Goal: Task Accomplishment & Management: Use online tool/utility

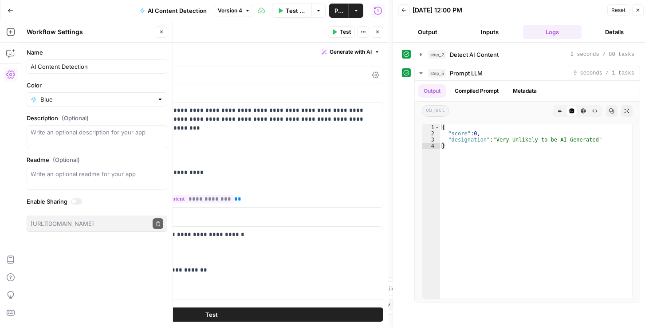
click at [380, 9] on icon "button" at bounding box center [377, 10] width 9 height 9
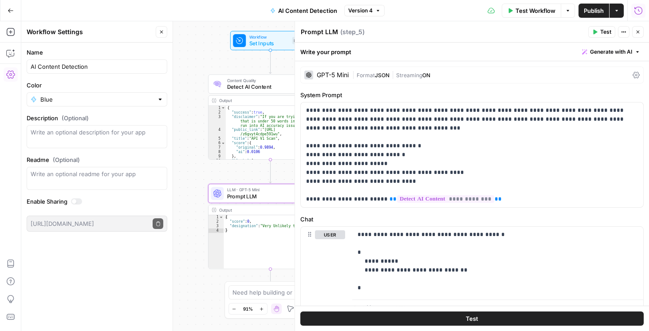
click at [636, 11] on icon "button" at bounding box center [638, 10] width 9 height 9
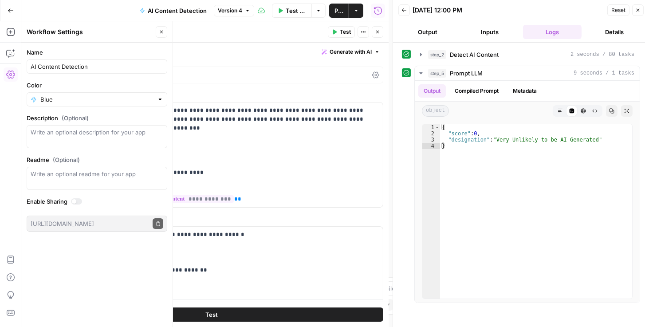
click at [403, 11] on icon "button" at bounding box center [403, 10] width 5 height 5
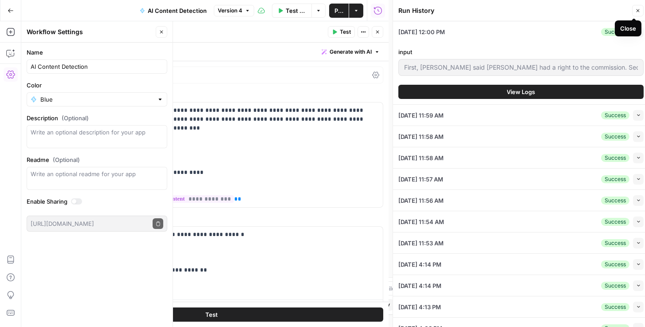
click at [638, 9] on icon "button" at bounding box center [637, 10] width 5 height 5
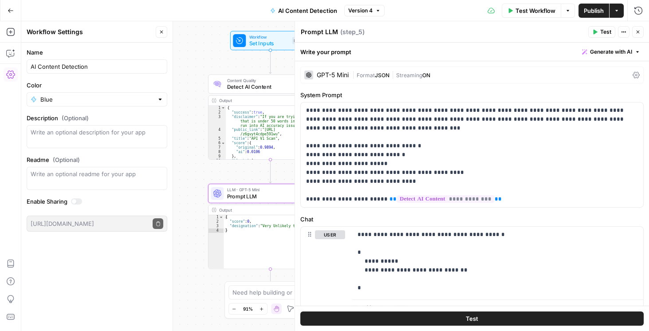
drag, startPoint x: 637, startPoint y: 32, endPoint x: 631, endPoint y: 32, distance: 6.2
click at [636, 31] on icon "button" at bounding box center [637, 31] width 5 height 5
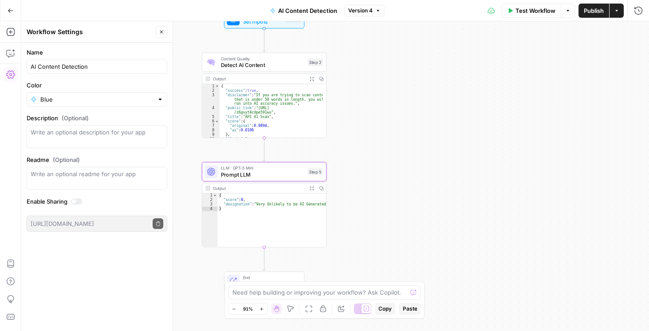
drag, startPoint x: 384, startPoint y: 146, endPoint x: 381, endPoint y: 130, distance: 16.4
click at [381, 130] on div "Workflow Set Inputs Inputs Content Quality Detect AI Content Step 2 Output Expa…" at bounding box center [335, 176] width 628 height 310
click at [616, 14] on button "Actions" at bounding box center [616, 11] width 14 height 14
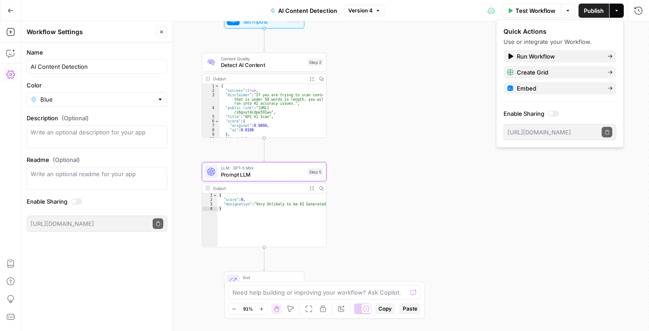
click at [555, 112] on div at bounding box center [553, 113] width 11 height 6
click at [606, 134] on icon "button" at bounding box center [607, 132] width 4 height 4
click at [245, 187] on div "Output" at bounding box center [258, 188] width 92 height 7
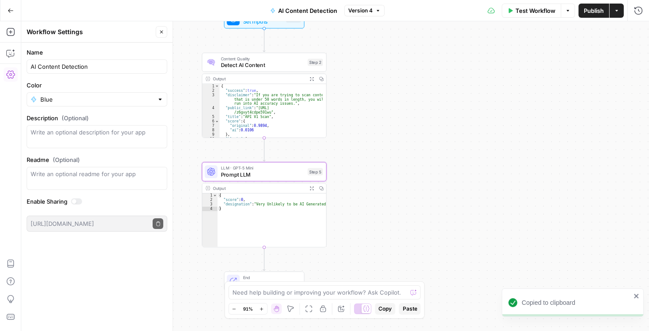
click at [320, 190] on button "Copy" at bounding box center [321, 188] width 10 height 10
click at [266, 173] on span "Prompt LLM" at bounding box center [263, 174] width 84 height 8
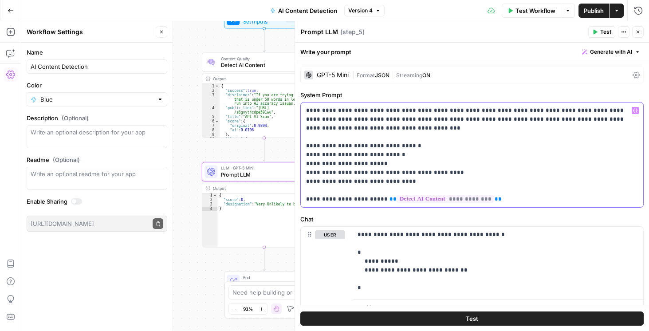
drag, startPoint x: 395, startPoint y: 177, endPoint x: 300, endPoint y: 142, distance: 100.9
click at [300, 142] on div "**********" at bounding box center [471, 155] width 343 height 106
copy p "**********"
click at [554, 167] on p "**********" at bounding box center [470, 155] width 328 height 98
drag, startPoint x: 437, startPoint y: 288, endPoint x: 341, endPoint y: 251, distance: 103.4
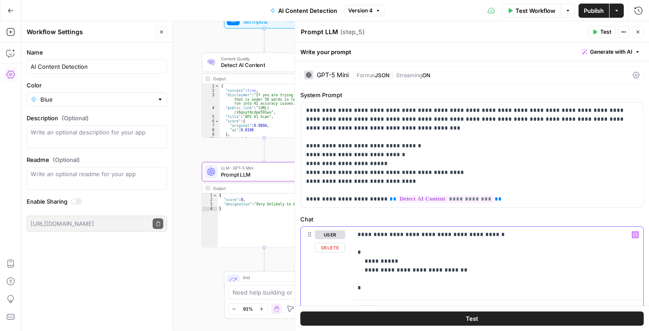
click at [341, 251] on div "**********" at bounding box center [472, 272] width 342 height 90
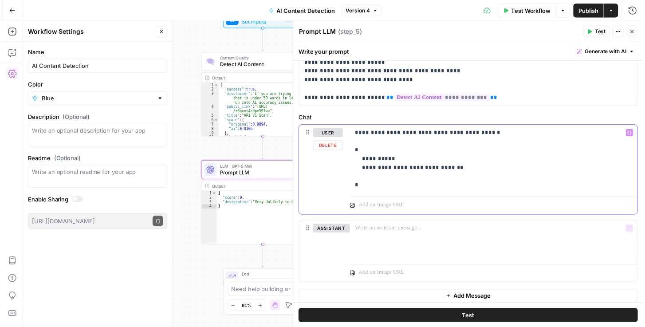
scroll to position [101, 0]
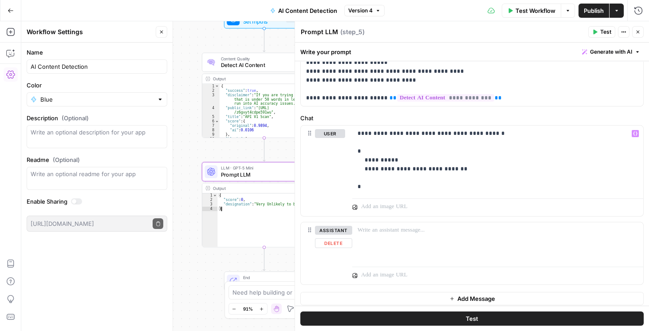
drag, startPoint x: 256, startPoint y: 214, endPoint x: 341, endPoint y: 196, distance: 86.6
click at [257, 214] on div "{ "score" : 0 , "designation" : "Very Unlikely to be AI Generated" }" at bounding box center [271, 224] width 109 height 63
drag, startPoint x: 280, startPoint y: 195, endPoint x: 257, endPoint y: 193, distance: 23.2
click at [257, 193] on div "{ "score" : 0 , "designation" : "Very Unlikely to be AI Generated" }" at bounding box center [271, 224] width 109 height 63
type textarea "*"
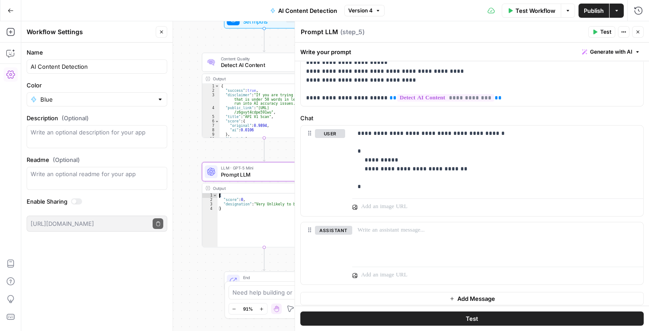
click at [640, 32] on button "Close" at bounding box center [638, 32] width 12 height 12
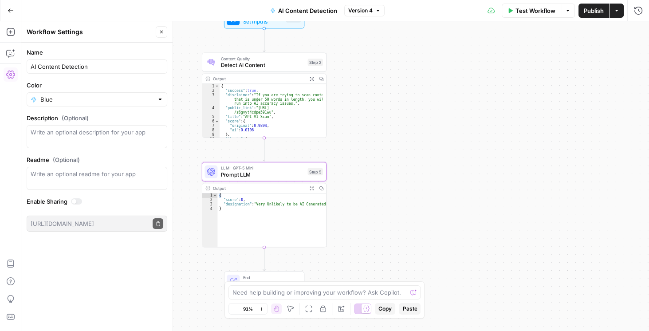
click at [322, 190] on button "Copy" at bounding box center [321, 188] width 10 height 10
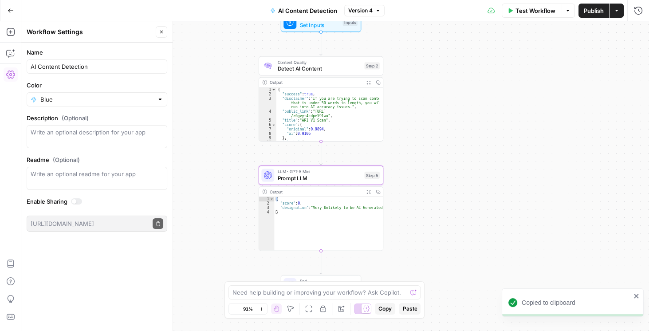
drag, startPoint x: 400, startPoint y: 169, endPoint x: 457, endPoint y: 172, distance: 56.9
click at [457, 172] on div "Workflow Set Inputs Inputs Content Quality Detect AI Content Step 2 Output Expa…" at bounding box center [335, 176] width 628 height 310
click at [377, 83] on icon "button" at bounding box center [378, 82] width 4 height 4
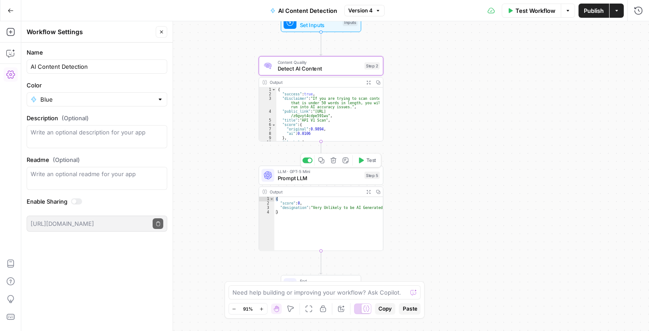
click at [328, 177] on span "Prompt LLM" at bounding box center [320, 178] width 84 height 8
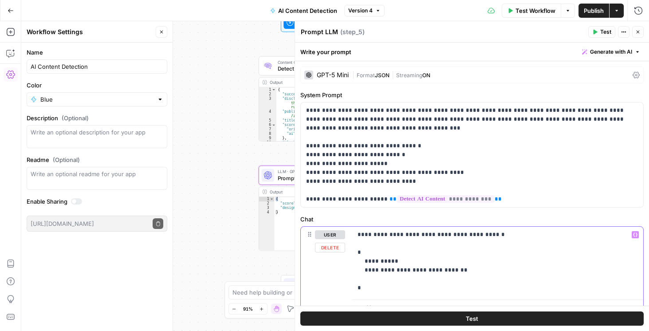
click at [405, 254] on p "**********" at bounding box center [496, 261] width 277 height 62
click at [637, 33] on icon "button" at bounding box center [637, 31] width 5 height 5
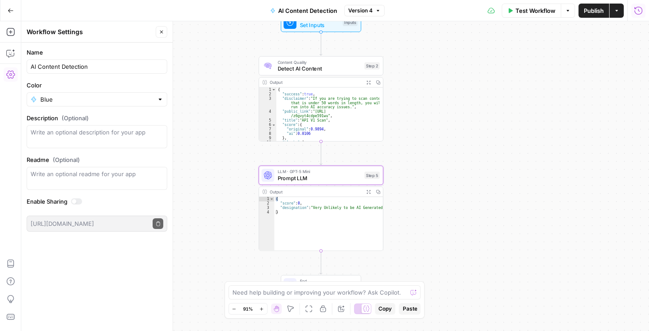
click at [636, 13] on icon "button" at bounding box center [638, 10] width 9 height 9
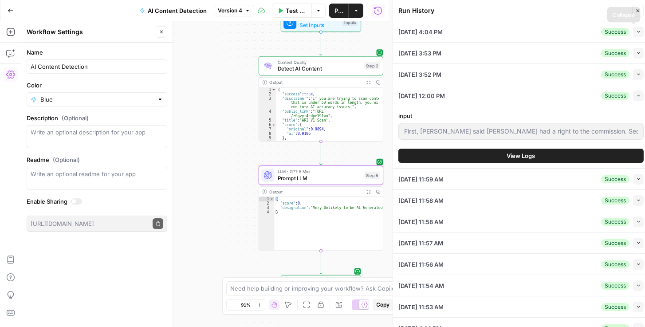
click at [636, 33] on icon "button" at bounding box center [638, 31] width 5 height 5
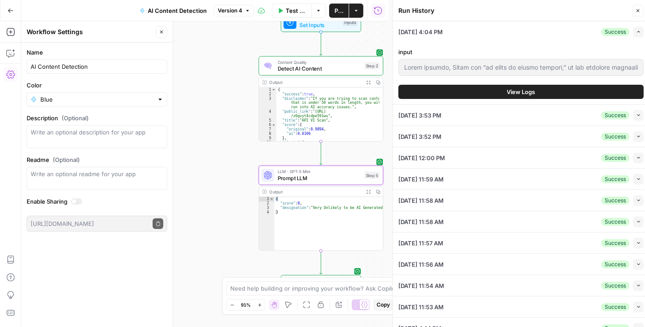
click at [524, 94] on span "View Logs" at bounding box center [521, 91] width 28 height 9
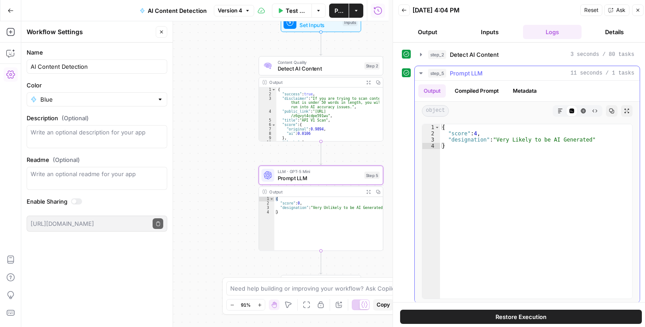
click at [468, 85] on button "Compiled Prompt" at bounding box center [476, 90] width 55 height 13
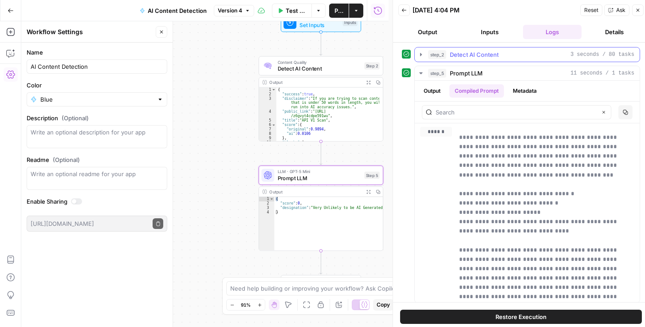
click at [420, 53] on icon "button" at bounding box center [421, 54] width 2 height 3
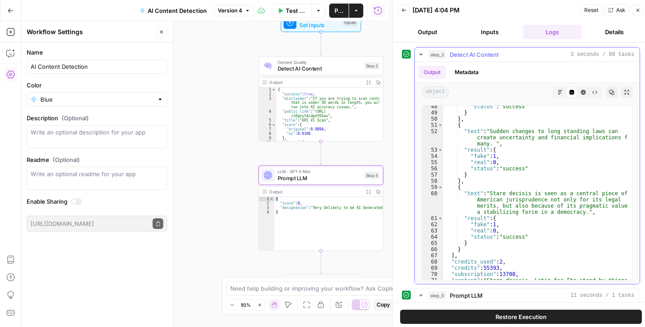
scroll to position [354, 0]
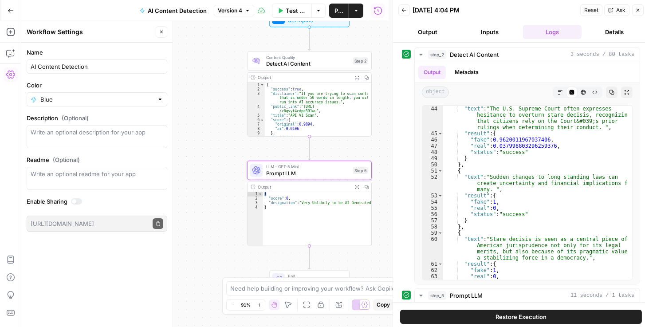
drag, startPoint x: 216, startPoint y: 81, endPoint x: 207, endPoint y: 76, distance: 11.1
click at [206, 75] on div "Workflow Set Inputs Inputs Content Quality Detect AI Content Step 2 Output Expa…" at bounding box center [204, 174] width 367 height 306
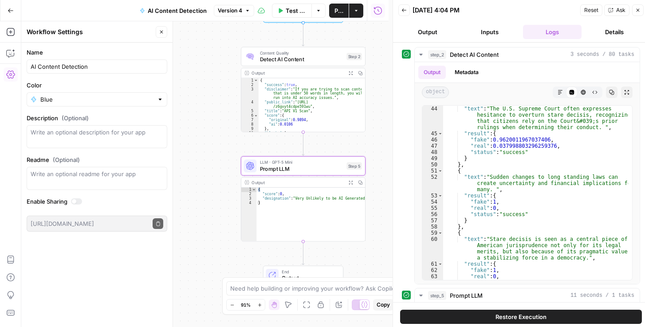
click at [285, 166] on span "Prompt LLM" at bounding box center [302, 169] width 84 height 8
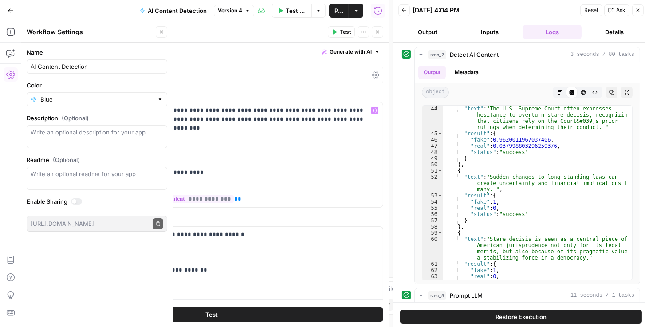
click at [373, 75] on icon at bounding box center [375, 75] width 7 height 7
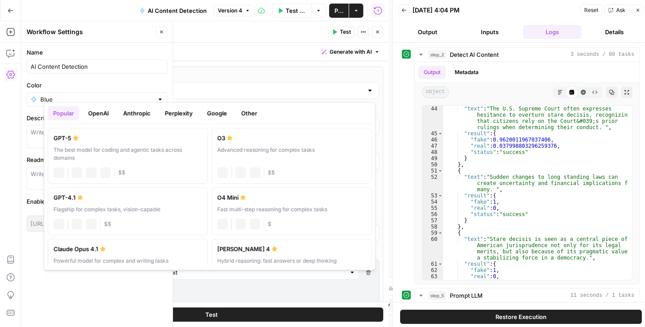
click at [307, 87] on input "GPT-5 Mini" at bounding box center [211, 90] width 303 height 9
click at [93, 148] on div "The best model for coding and agentic tasks across domains" at bounding box center [128, 154] width 149 height 16
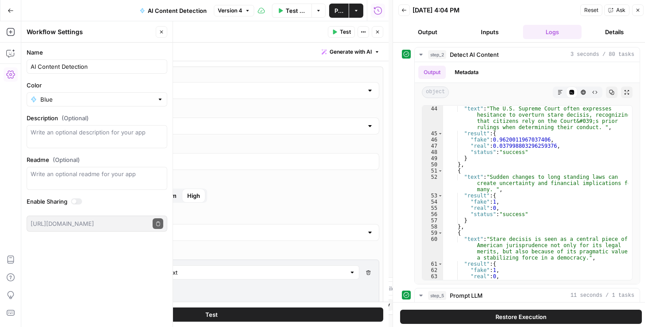
type input "GPT-5"
click at [242, 193] on label "Reasoning Effort Minimal Low Medium High" at bounding box center [211, 196] width 335 height 14
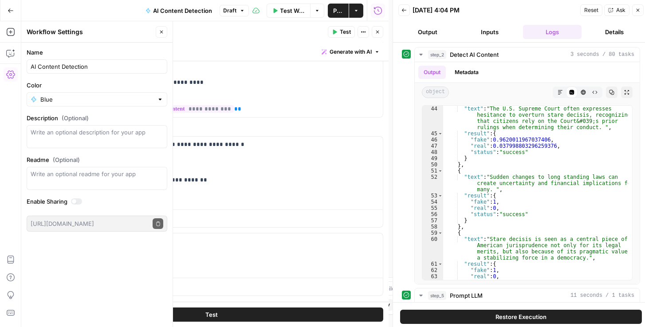
scroll to position [405, 0]
click at [185, 187] on p "**********" at bounding box center [235, 171] width 277 height 62
click at [132, 186] on p "**********" at bounding box center [235, 171] width 277 height 62
click at [336, 7] on span "Publish" at bounding box center [338, 10] width 10 height 9
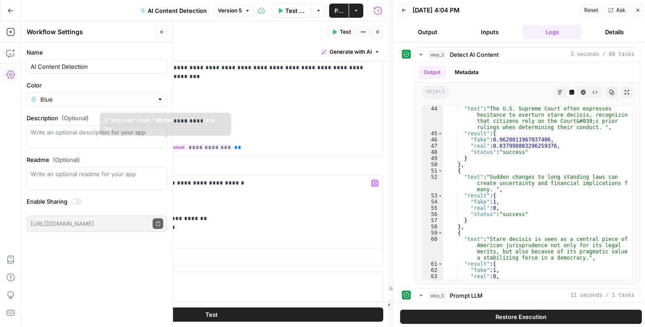
scroll to position [355, 0]
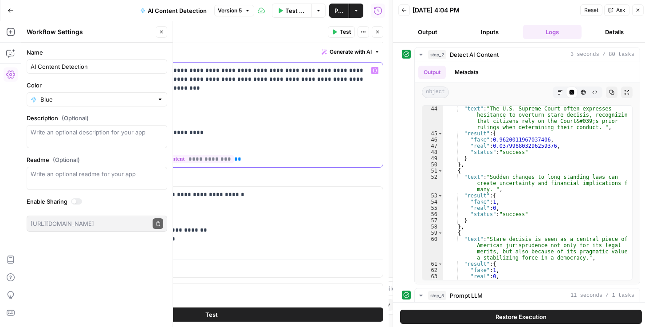
click at [55, 113] on p "**********" at bounding box center [210, 115] width 328 height 98
click at [407, 13] on button "Back" at bounding box center [404, 10] width 12 height 12
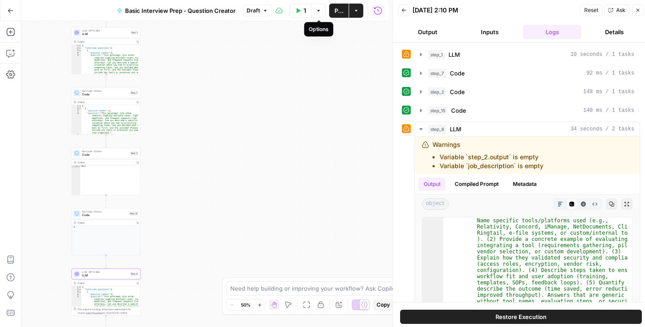
scroll to position [441, 0]
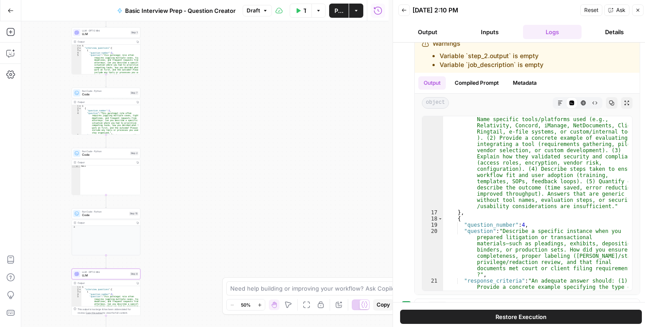
click at [404, 10] on icon "button" at bounding box center [403, 10] width 5 height 5
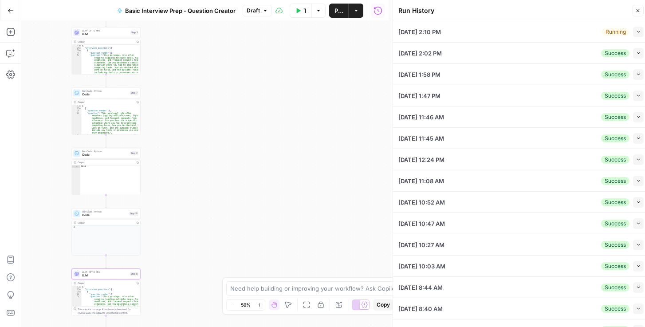
click at [639, 29] on button "Collapse" at bounding box center [638, 32] width 11 height 11
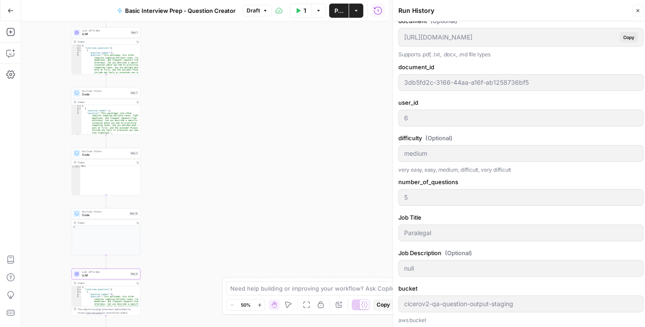
scroll to position [152, 0]
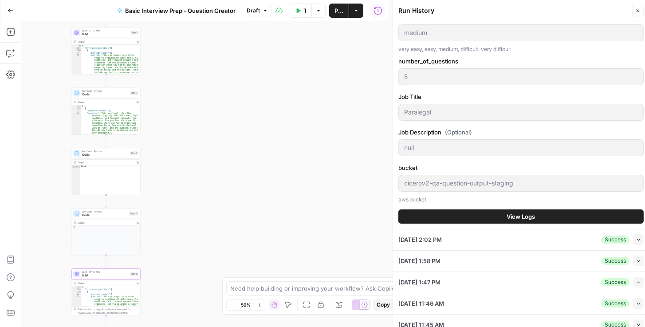
click at [436, 214] on button "View Logs" at bounding box center [520, 216] width 245 height 14
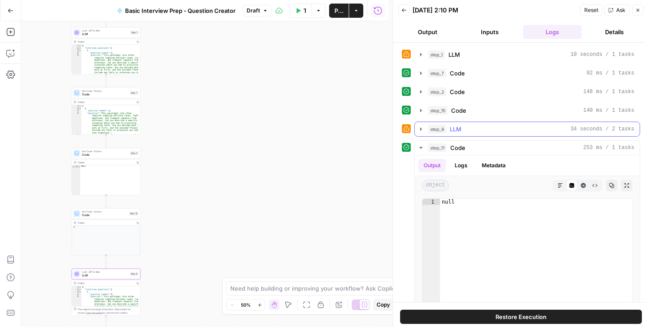
click at [421, 129] on icon "button" at bounding box center [420, 129] width 7 height 7
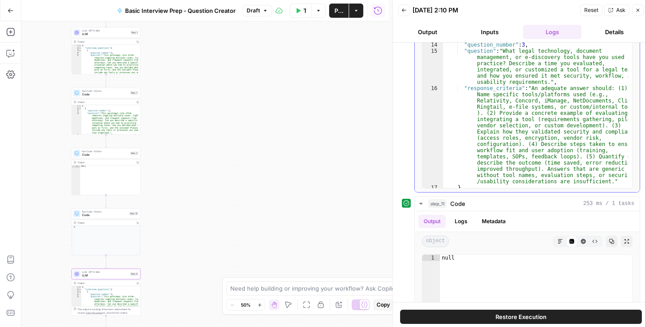
scroll to position [200, 0]
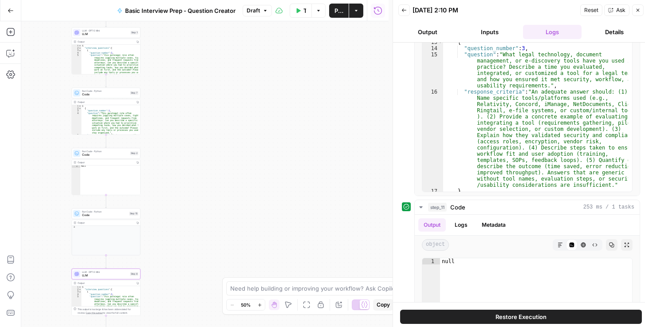
click at [639, 12] on icon "button" at bounding box center [637, 10] width 5 height 5
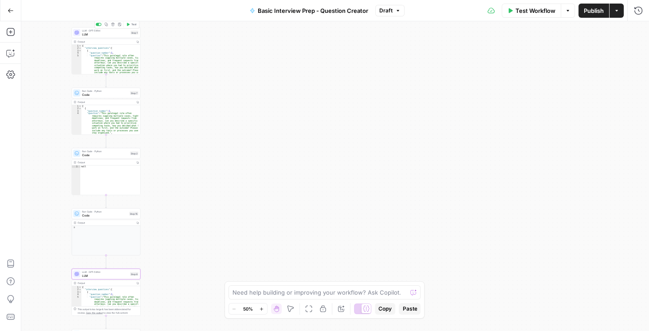
click at [105, 34] on span "LLM" at bounding box center [105, 34] width 47 height 4
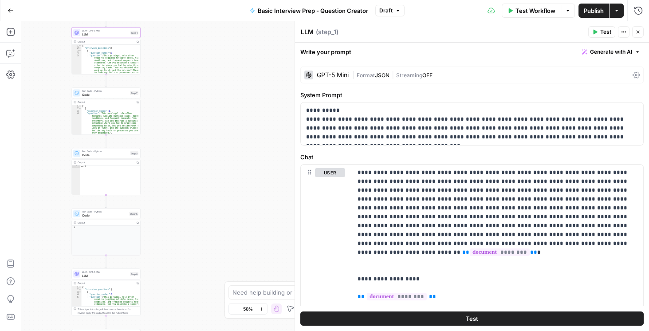
click at [625, 75] on div "GPT-5 Mini | Format JSON | Streaming OFF" at bounding box center [471, 75] width 343 height 17
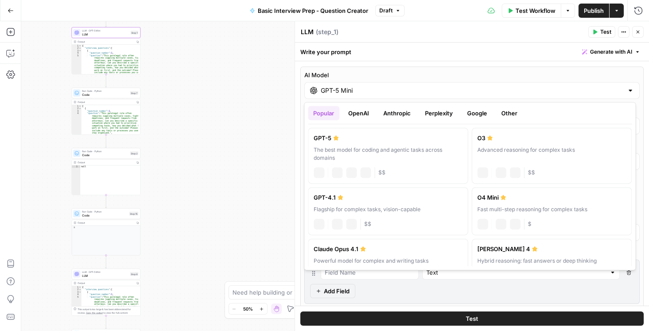
click at [454, 92] on input "GPT-5 Mini" at bounding box center [472, 90] width 303 height 9
click at [381, 138] on div "GPT-5" at bounding box center [388, 138] width 149 height 9
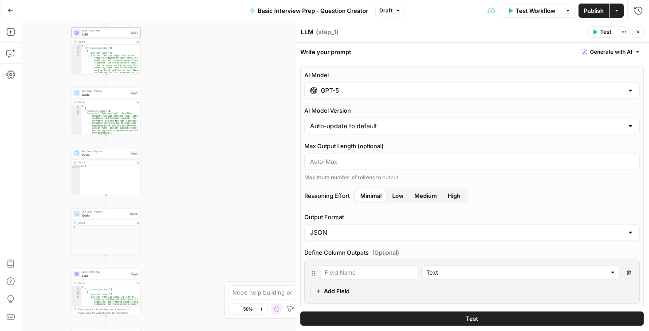
type input "GPT-5"
click at [637, 31] on icon "button" at bounding box center [637, 31] width 5 height 5
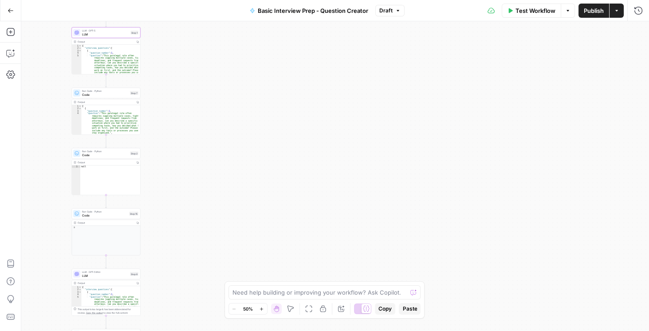
click at [600, 13] on span "Publish" at bounding box center [594, 10] width 20 height 9
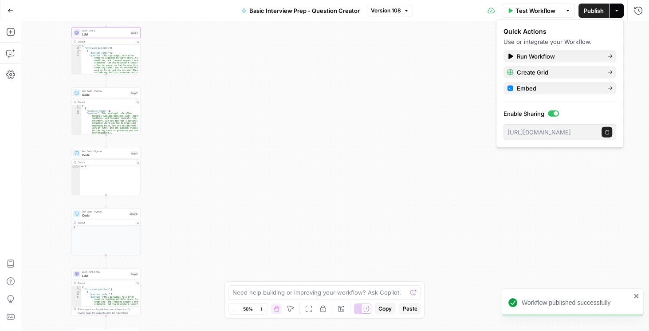
click at [531, 14] on span "Test Workflow" at bounding box center [535, 10] width 40 height 9
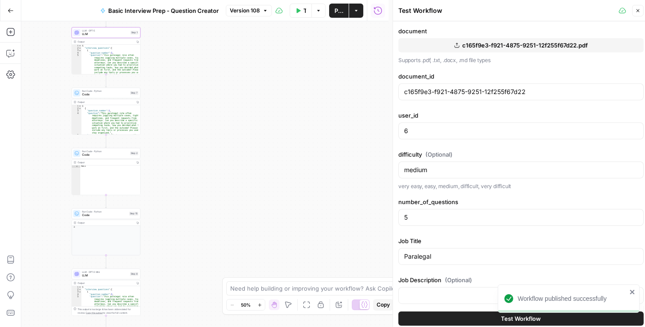
click at [471, 316] on button "Test Workflow" at bounding box center [520, 318] width 245 height 14
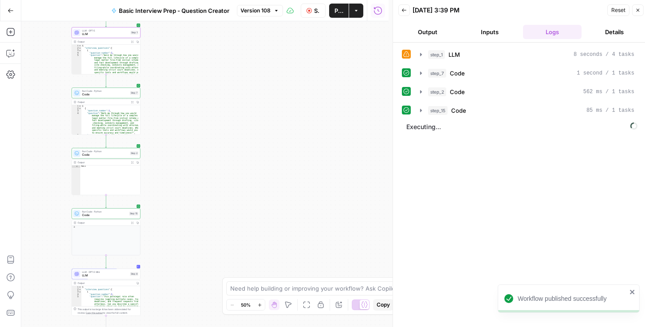
click at [541, 141] on div "step_1 LLM 8 seconds / 4 tasks step_7 Code 1 second / 1 tasks step_2 Code 562 m…" at bounding box center [521, 186] width 238 height 279
click at [420, 55] on icon "button" at bounding box center [421, 54] width 2 height 3
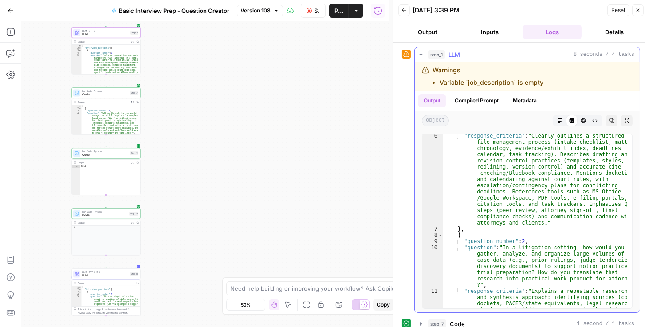
scroll to position [152, 0]
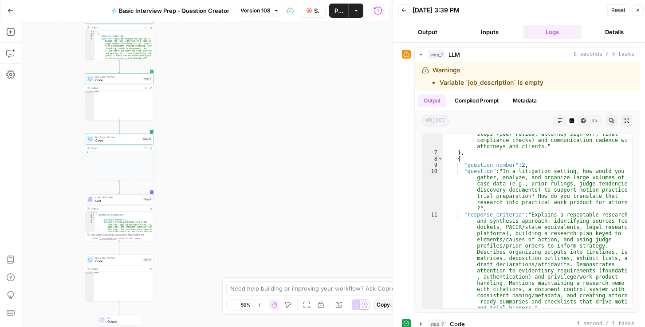
drag, startPoint x: 191, startPoint y: 180, endPoint x: 201, endPoint y: 107, distance: 73.1
click at [201, 107] on div "Workflow Set Inputs Inputs LLM · GPT-5 LLM Step 1 Output Expand Output Copy 1 2…" at bounding box center [204, 174] width 367 height 306
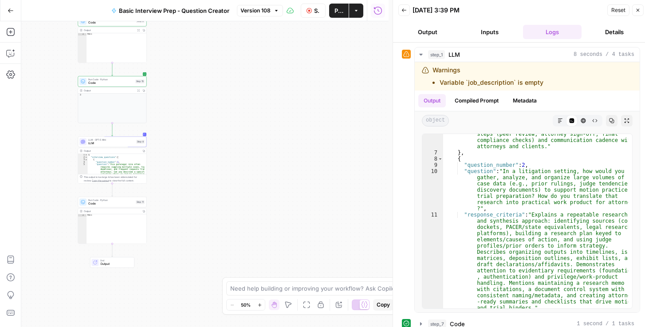
drag, startPoint x: 206, startPoint y: 165, endPoint x: 204, endPoint y: 112, distance: 53.3
click at [198, 110] on div "Workflow Set Inputs Inputs LLM · GPT-5 LLM Step 1 Output Expand Output Copy 1 2…" at bounding box center [204, 174] width 367 height 306
click at [417, 55] on button "step_1 LLM 8 seconds / 4 tasks" at bounding box center [527, 54] width 225 height 14
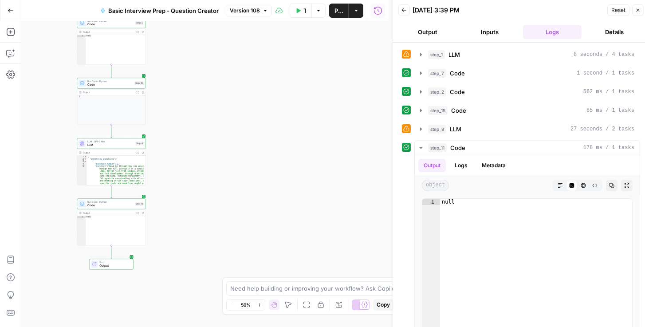
click at [103, 144] on span "LLM" at bounding box center [110, 145] width 46 height 4
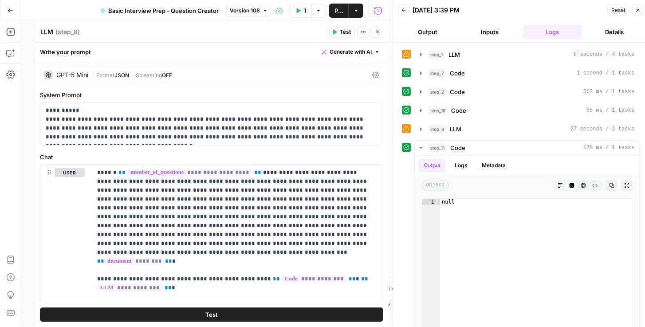
click at [373, 73] on icon at bounding box center [375, 74] width 7 height 7
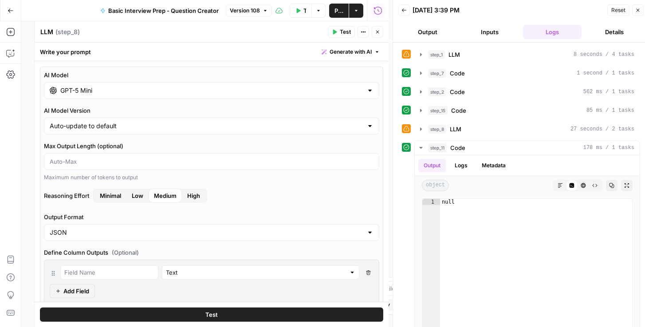
click at [227, 94] on input "GPT-5 Mini" at bounding box center [211, 90] width 303 height 9
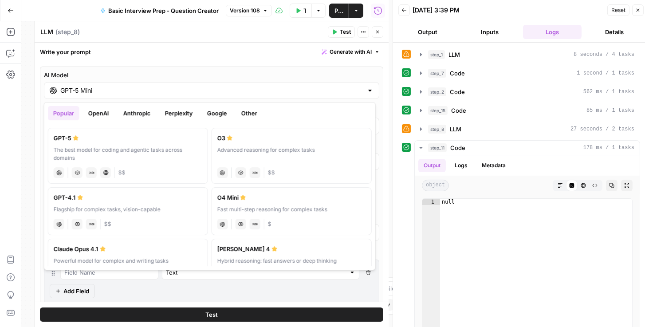
click at [101, 144] on label "GPT-5 The best model for coding and agentic tasks across domains chat Vision Ca…" at bounding box center [128, 156] width 160 height 56
type input "GPT-5"
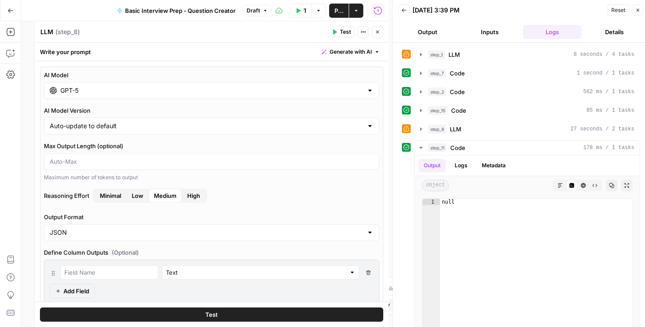
click at [117, 194] on span "Minimal" at bounding box center [110, 195] width 21 height 9
click at [377, 29] on icon "button" at bounding box center [377, 31] width 5 height 5
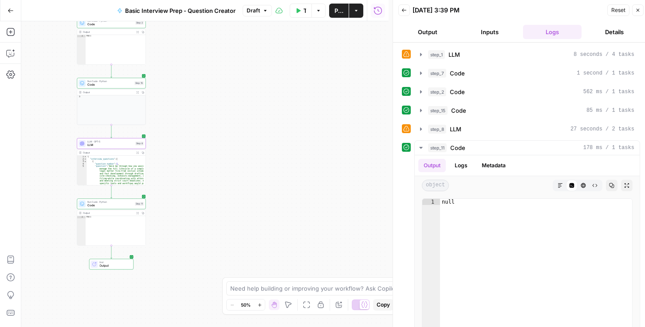
click at [336, 8] on span "Publish" at bounding box center [338, 10] width 9 height 9
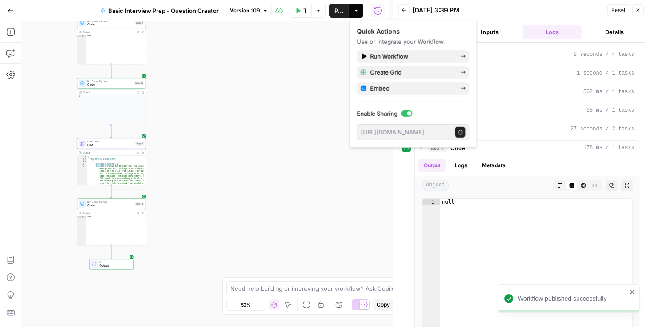
drag, startPoint x: 635, startPoint y: 8, endPoint x: 625, endPoint y: 8, distance: 10.2
click at [635, 9] on button "Close" at bounding box center [638, 10] width 12 height 12
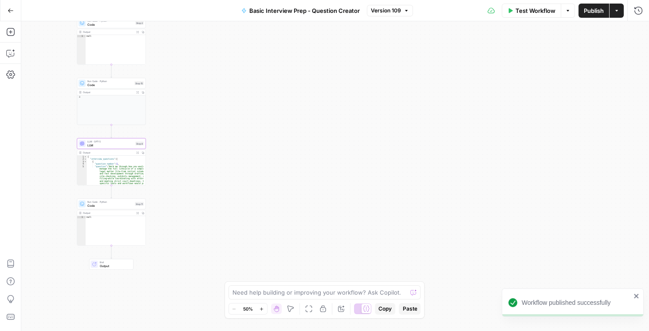
click at [528, 12] on span "Test Workflow" at bounding box center [535, 10] width 40 height 9
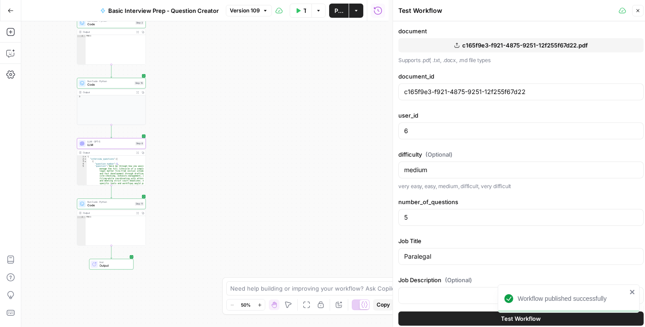
click at [471, 314] on button "Test Workflow" at bounding box center [520, 318] width 245 height 14
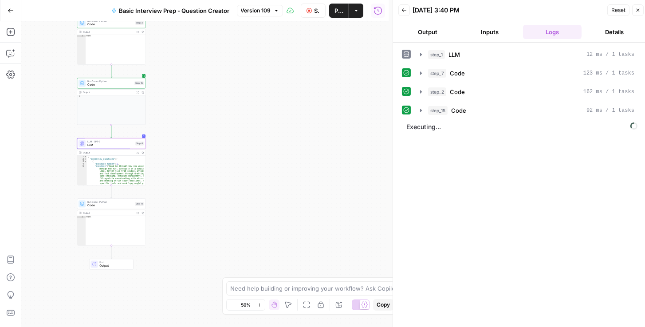
click at [623, 8] on span "Reset" at bounding box center [618, 10] width 14 height 8
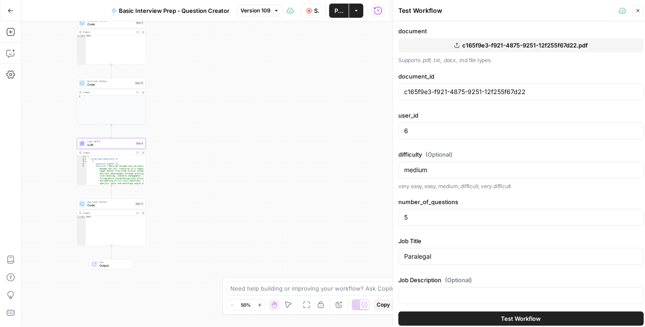
click at [630, 12] on div "Close" at bounding box center [631, 11] width 25 height 12
click at [636, 11] on icon "button" at bounding box center [637, 10] width 5 height 5
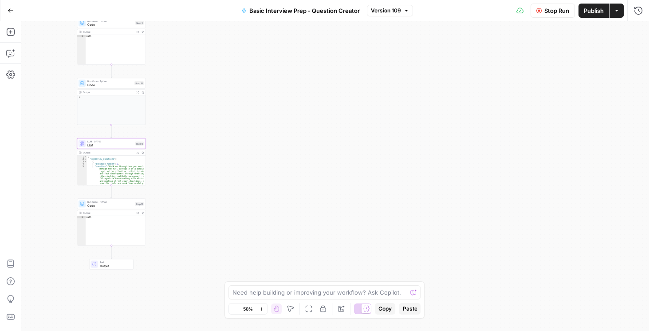
click at [588, 12] on span "Publish" at bounding box center [594, 10] width 20 height 9
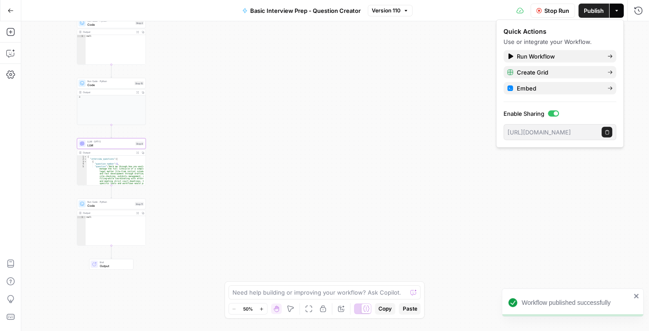
click at [544, 14] on span "Stop Run" at bounding box center [556, 10] width 25 height 9
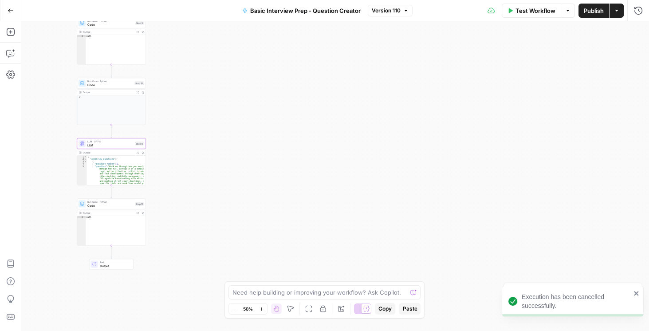
click at [541, 14] on span "Test Workflow" at bounding box center [535, 10] width 40 height 9
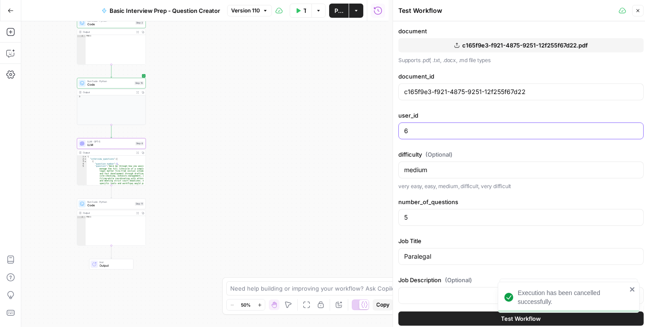
click at [432, 130] on input "6" at bounding box center [521, 130] width 234 height 9
drag, startPoint x: 410, startPoint y: 215, endPoint x: 402, endPoint y: 230, distance: 17.5
click at [397, 214] on div "Test Workflow Close document c165f9e3-f921-4875-9251-12f255f67d22.pdf Supports …" at bounding box center [521, 165] width 256 height 331
drag, startPoint x: 409, startPoint y: 258, endPoint x: 415, endPoint y: 256, distance: 6.5
click at [402, 259] on div "Paralegal" at bounding box center [520, 256] width 245 height 17
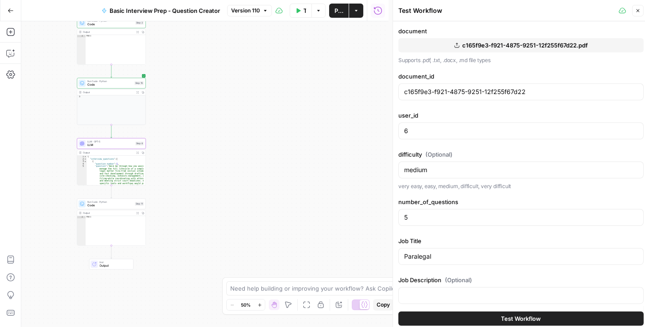
click at [438, 250] on div "Paralegal" at bounding box center [520, 256] width 245 height 17
drag, startPoint x: 419, startPoint y: 256, endPoint x: 379, endPoint y: 263, distance: 40.2
click at [378, 263] on body "Execution has been cancelled successfully. Rhetoric New Home Browse Your Data U…" at bounding box center [322, 163] width 645 height 327
type input "P"
type input "Lawyer"
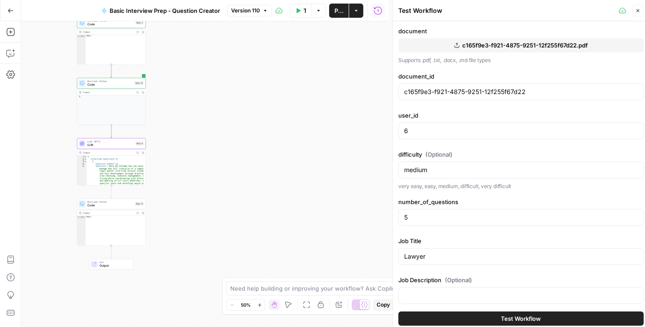
click at [516, 317] on span "Test Workflow" at bounding box center [521, 318] width 40 height 9
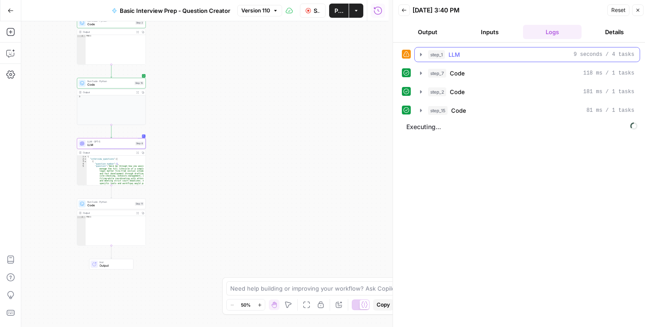
click at [415, 54] on button "step_1 LLM 9 seconds / 4 tasks" at bounding box center [527, 54] width 225 height 14
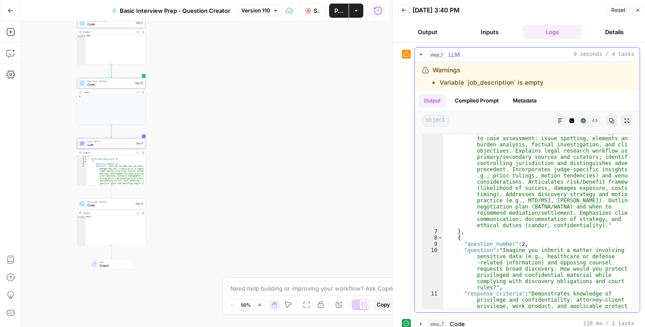
scroll to position [106, 0]
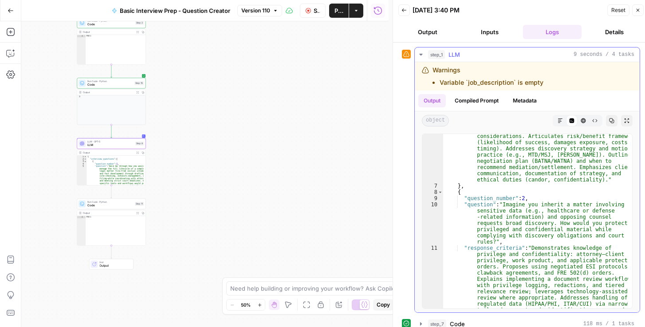
click at [423, 53] on icon "button" at bounding box center [420, 54] width 7 height 7
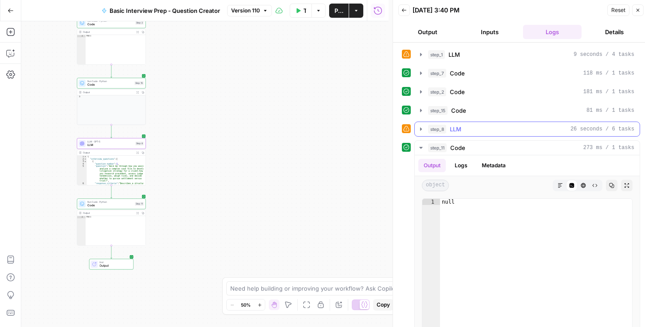
click at [417, 128] on icon "button" at bounding box center [420, 129] width 7 height 7
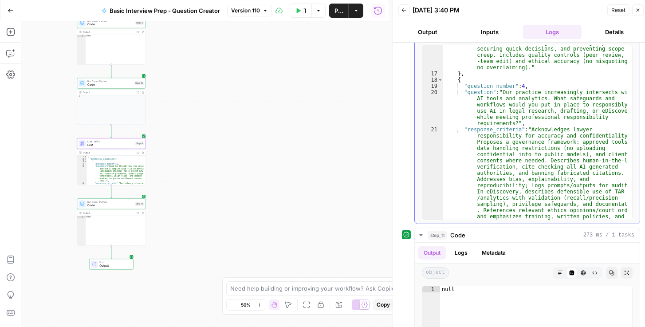
scroll to position [450, 0]
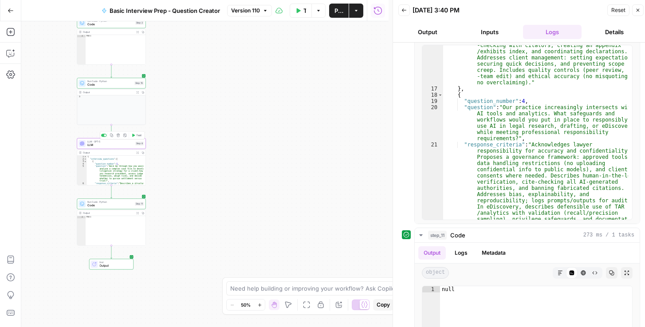
click at [113, 144] on span "LLM" at bounding box center [110, 145] width 46 height 4
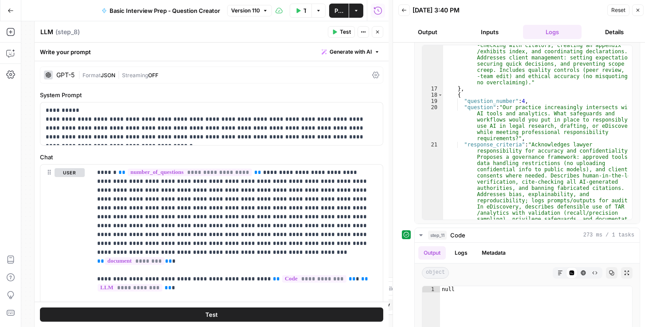
click at [372, 76] on icon at bounding box center [375, 74] width 7 height 7
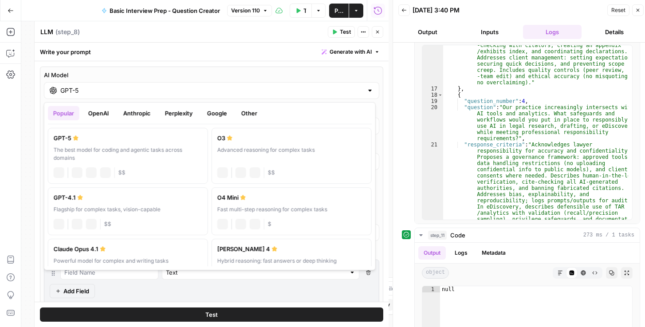
click at [297, 90] on input "GPT-5" at bounding box center [211, 90] width 303 height 9
click at [100, 112] on button "OpenAI" at bounding box center [98, 113] width 31 height 14
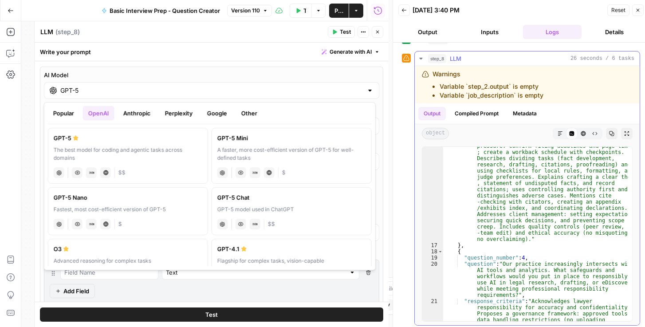
scroll to position [395, 0]
click at [539, 31] on button "Logs" at bounding box center [552, 32] width 59 height 14
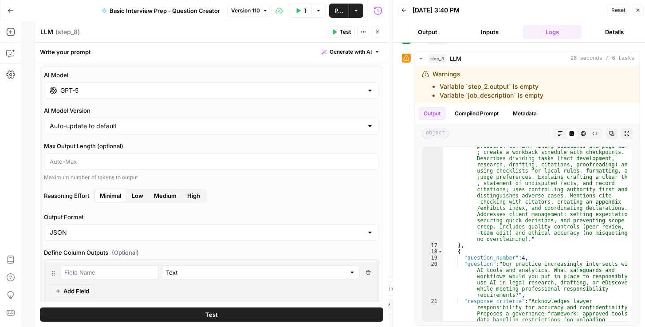
click at [403, 14] on button "Back" at bounding box center [404, 10] width 12 height 12
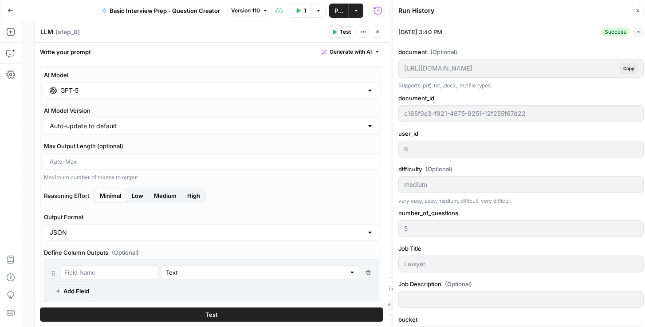
drag, startPoint x: 637, startPoint y: 12, endPoint x: 632, endPoint y: 9, distance: 6.2
click at [637, 10] on icon "button" at bounding box center [637, 10] width 5 height 5
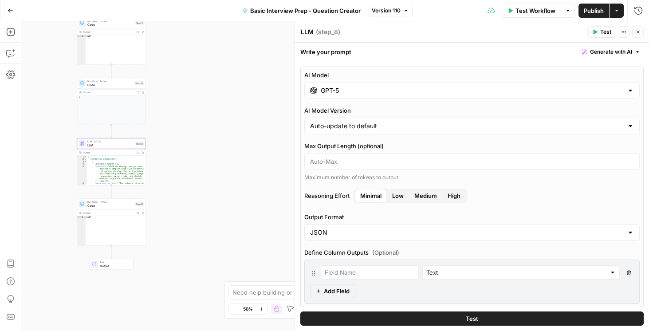
click at [636, 31] on icon "button" at bounding box center [637, 31] width 5 height 5
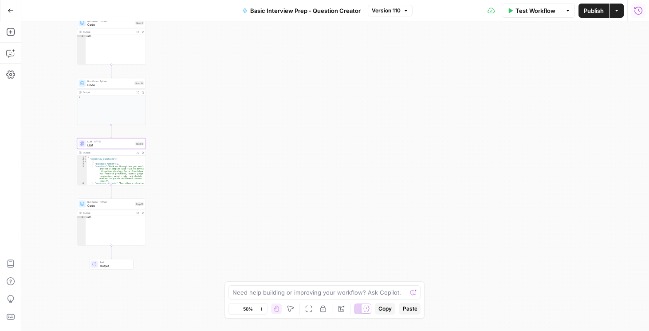
click at [640, 12] on icon "button" at bounding box center [638, 10] width 9 height 9
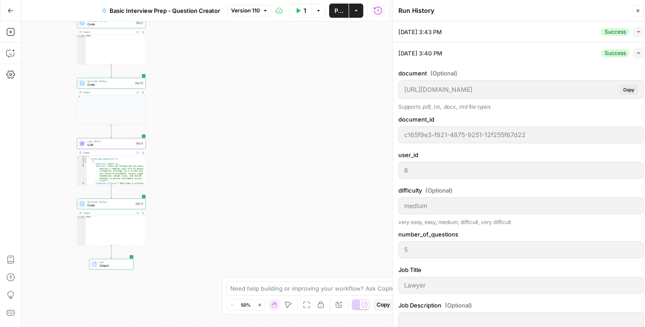
click at [639, 31] on button "Collapse" at bounding box center [638, 32] width 11 height 11
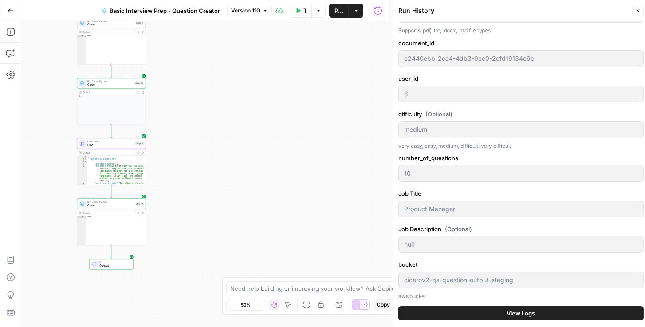
scroll to position [101, 0]
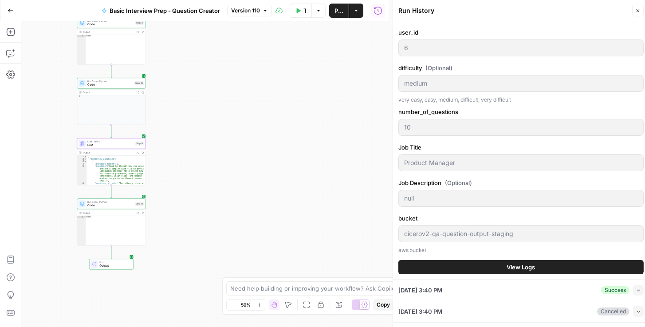
click at [498, 265] on button "View Logs" at bounding box center [520, 267] width 245 height 14
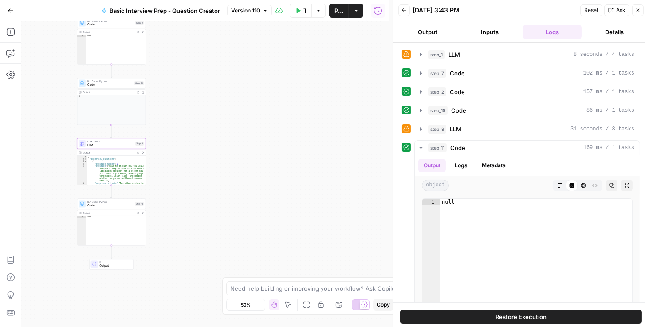
click at [406, 9] on button "Back" at bounding box center [404, 10] width 12 height 12
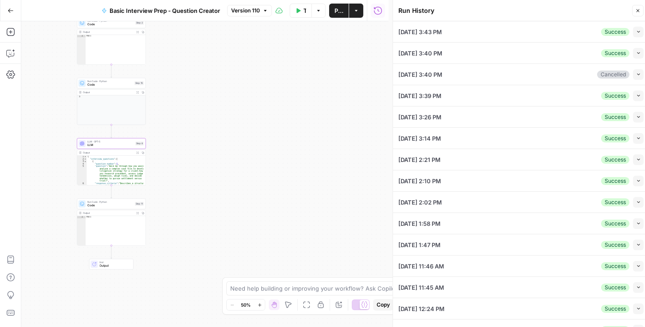
click at [636, 34] on icon "button" at bounding box center [638, 31] width 5 height 5
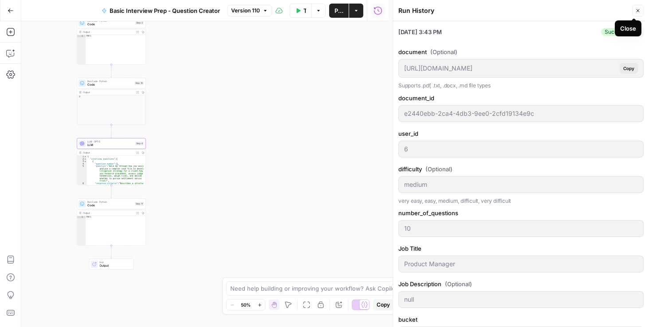
click at [636, 11] on icon "button" at bounding box center [637, 10] width 5 height 5
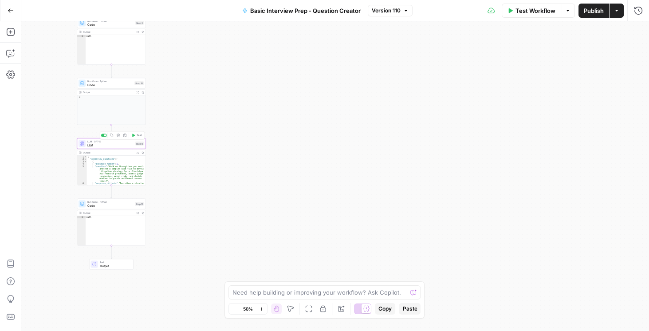
click at [118, 145] on span "LLM" at bounding box center [110, 145] width 46 height 4
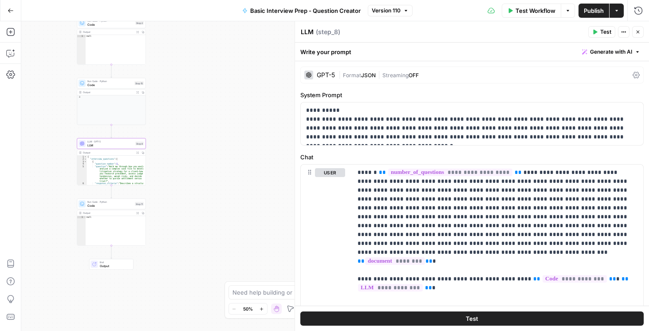
click at [633, 75] on icon at bounding box center [636, 74] width 7 height 7
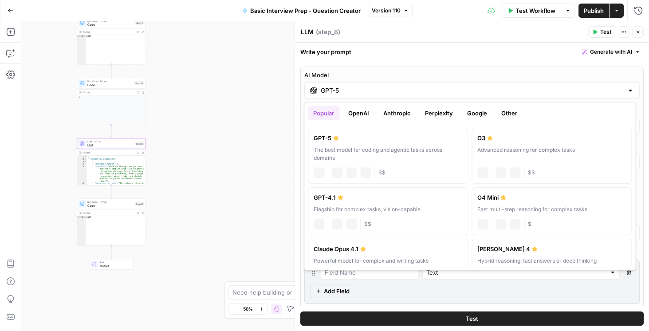
click at [621, 88] on div "GPT-5" at bounding box center [471, 90] width 335 height 17
click at [356, 114] on button "OpenAI" at bounding box center [358, 113] width 31 height 14
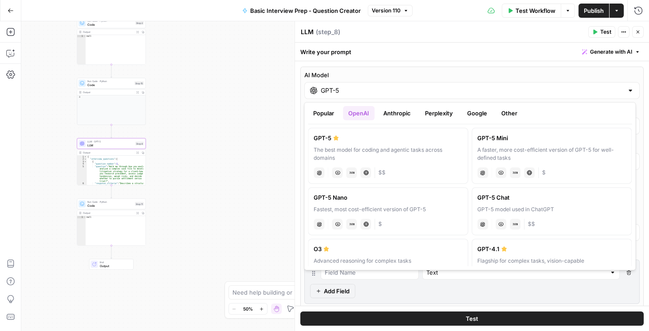
click at [519, 149] on div "A faster, more cost-efficient version of GPT-5 for well-defined tasks" at bounding box center [551, 154] width 149 height 16
type input "GPT-5 Mini"
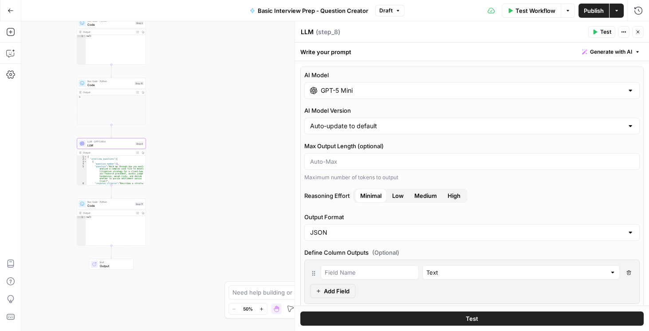
click at [428, 196] on span "Medium" at bounding box center [425, 195] width 23 height 9
click at [639, 34] on icon "button" at bounding box center [637, 31] width 5 height 5
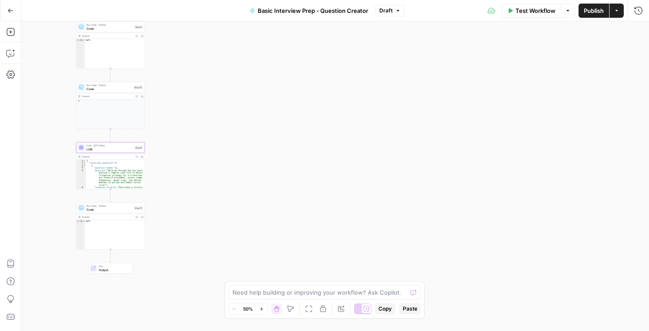
drag, startPoint x: 229, startPoint y: 87, endPoint x: 236, endPoint y: 208, distance: 121.3
click at [236, 208] on div "Workflow Set Inputs Inputs LLM · GPT-5 LLM Step 1 Output Expand Output Copy 1 2…" at bounding box center [335, 176] width 628 height 310
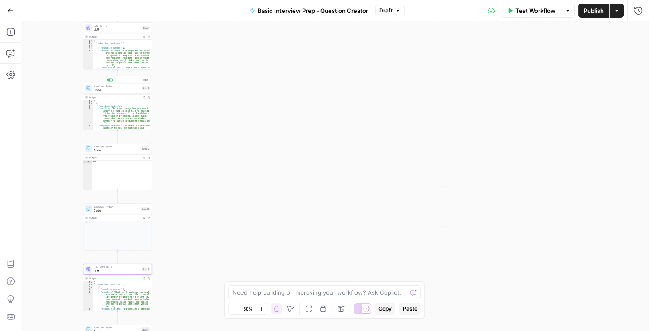
drag, startPoint x: 211, startPoint y: 101, endPoint x: 205, endPoint y: 102, distance: 5.9
click at [211, 102] on div "Workflow Set Inputs Inputs LLM · GPT-5 LLM Step 1 Output Expand Output Copy 1 2…" at bounding box center [335, 176] width 628 height 310
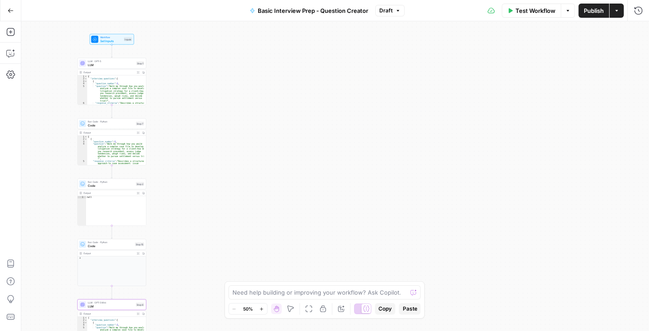
click at [109, 66] on span "LLM" at bounding box center [111, 65] width 47 height 4
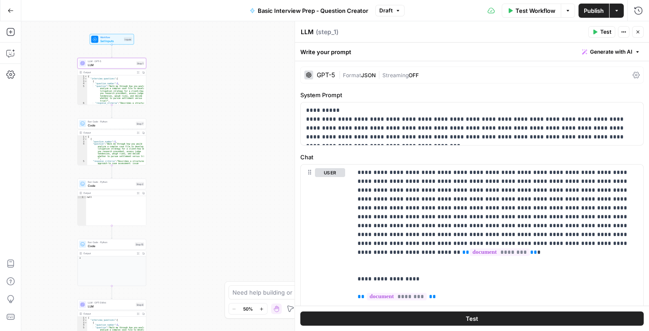
click at [633, 74] on icon at bounding box center [636, 74] width 7 height 7
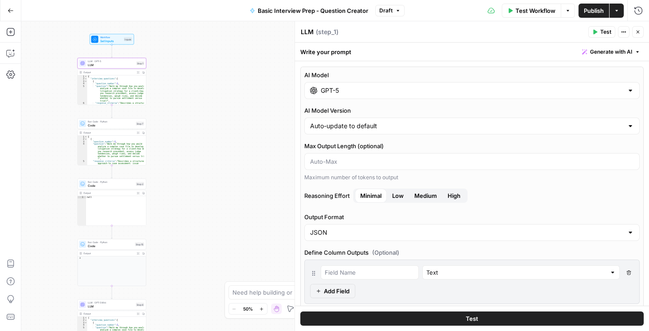
click at [515, 80] on div "AI Model GPT-5" at bounding box center [471, 85] width 335 height 28
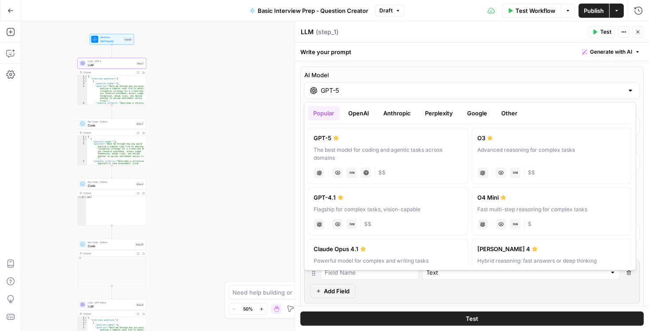
click at [373, 147] on div "The best model for coding and agentic tasks across domains" at bounding box center [388, 154] width 149 height 16
click at [619, 90] on input "GPT-5" at bounding box center [472, 90] width 303 height 9
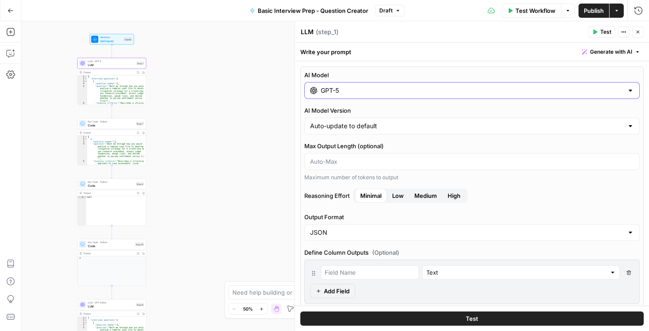
click at [352, 89] on input "GPT-5" at bounding box center [472, 90] width 303 height 9
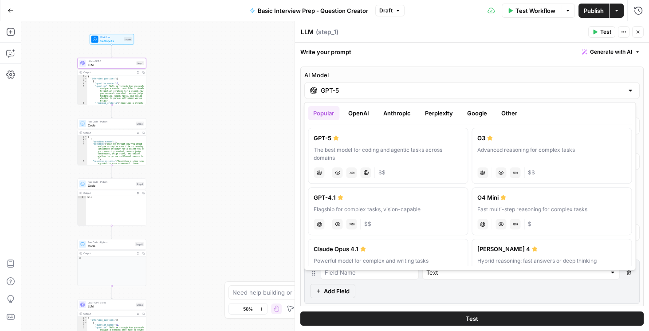
click at [487, 113] on button "Google" at bounding box center [477, 113] width 31 height 14
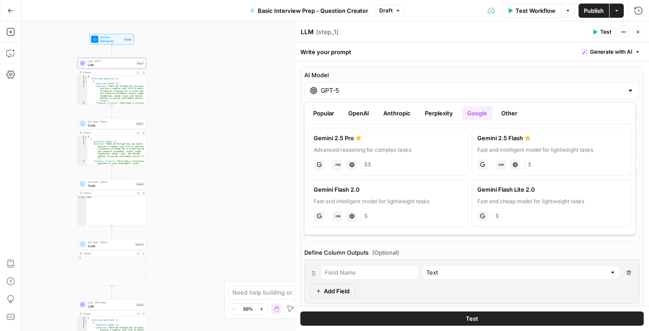
click at [369, 112] on button "OpenAI" at bounding box center [358, 113] width 31 height 14
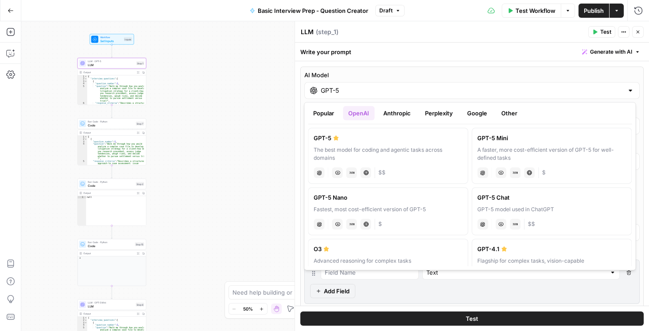
click at [319, 137] on div "GPT-5" at bounding box center [388, 138] width 149 height 9
click at [342, 140] on div "GPT-5" at bounding box center [388, 138] width 149 height 9
click at [642, 37] on div "Test Actions Close" at bounding box center [615, 32] width 55 height 12
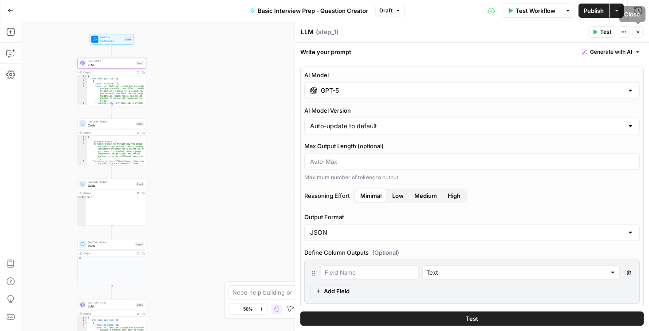
click at [640, 32] on icon "button" at bounding box center [637, 31] width 5 height 5
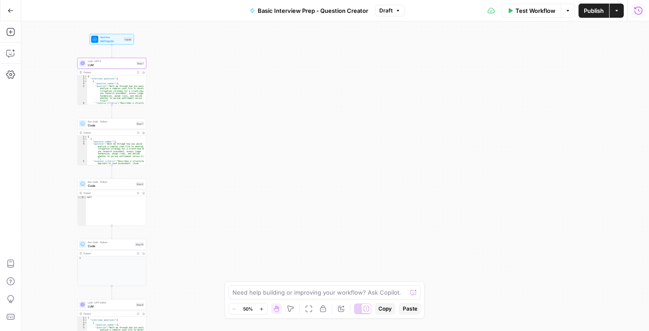
click at [644, 11] on button "Run History" at bounding box center [638, 11] width 14 height 14
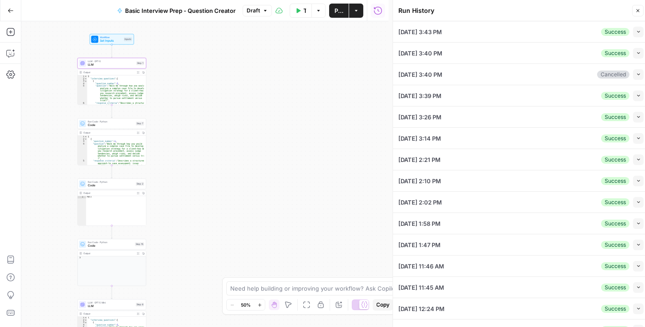
click at [636, 31] on icon "button" at bounding box center [638, 31] width 5 height 5
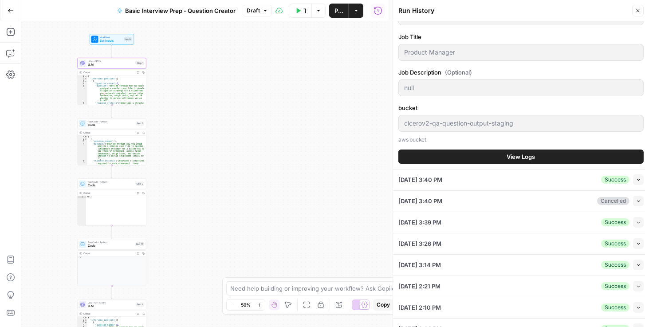
scroll to position [228, 0]
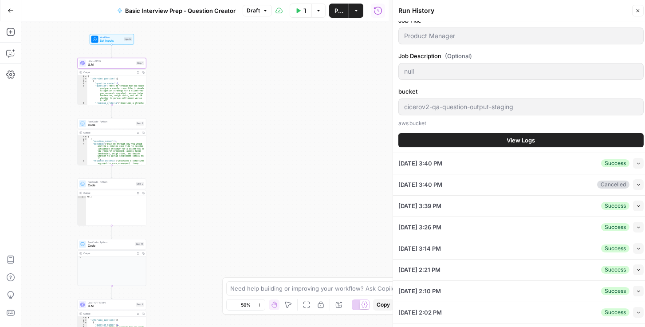
click at [513, 138] on span "View Logs" at bounding box center [521, 140] width 28 height 9
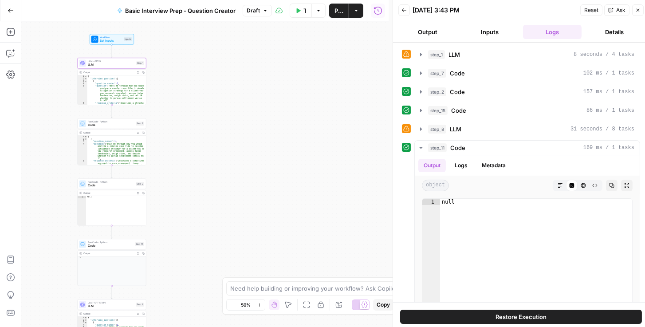
click at [606, 27] on button "Details" at bounding box center [614, 32] width 59 height 14
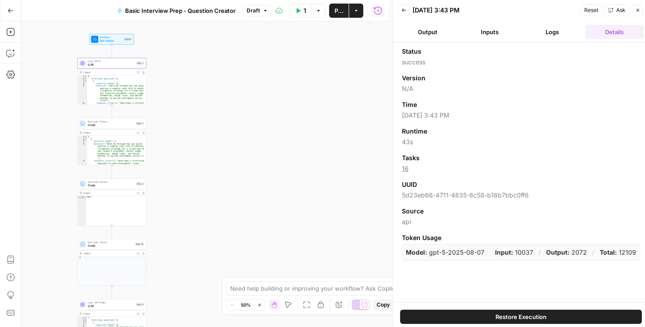
click at [549, 35] on button "Logs" at bounding box center [552, 32] width 59 height 14
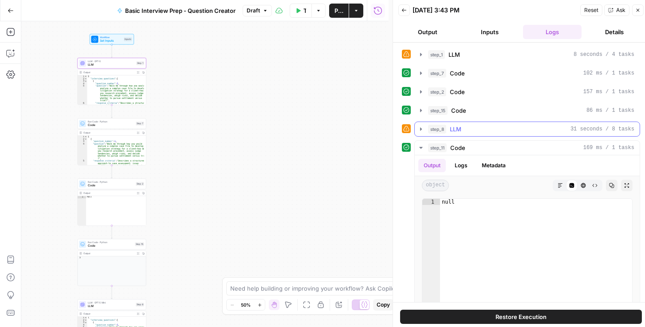
click at [426, 128] on button "step_8 LLM 31 seconds / 8 tasks" at bounding box center [527, 129] width 225 height 14
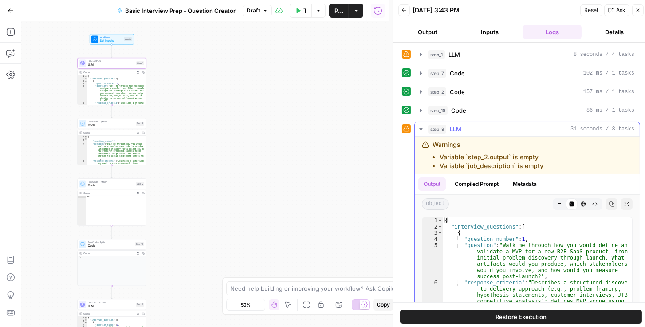
click at [487, 182] on button "Compiled Prompt" at bounding box center [476, 183] width 55 height 13
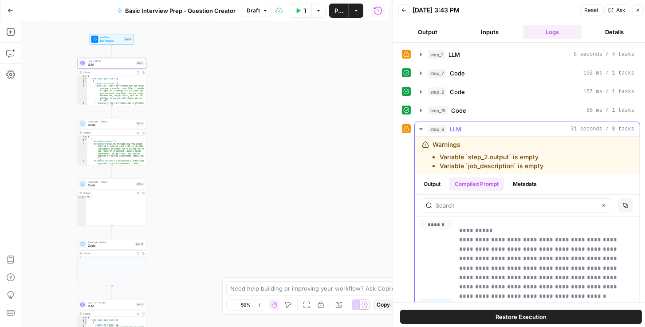
click at [423, 127] on icon "button" at bounding box center [420, 129] width 7 height 7
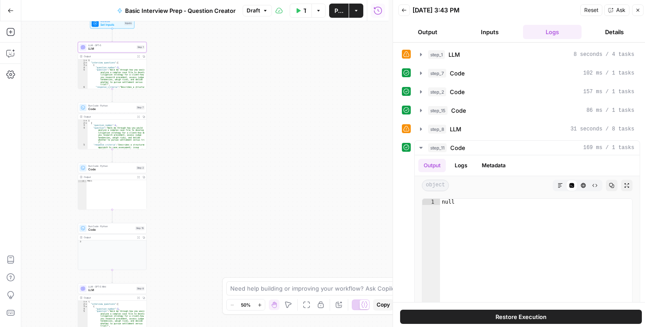
drag, startPoint x: 176, startPoint y: 235, endPoint x: 177, endPoint y: 202, distance: 32.8
click at [179, 198] on div "Workflow Set Inputs Inputs LLM · GPT-5 LLM Step 1 Output Expand Output Copy 1 2…" at bounding box center [204, 174] width 367 height 306
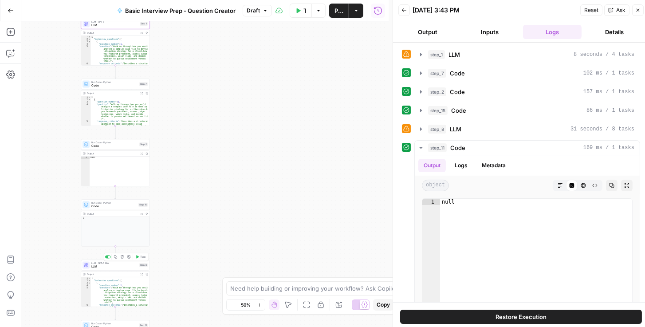
click at [114, 266] on span "LLM" at bounding box center [114, 266] width 46 height 4
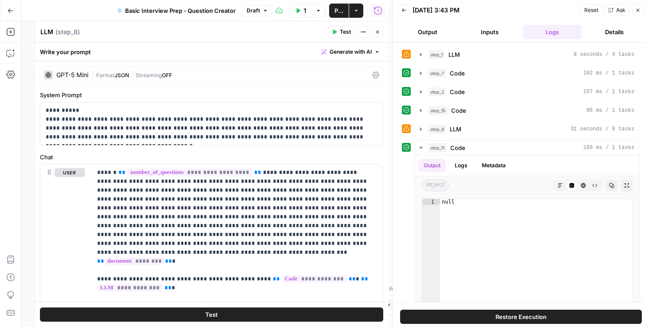
click at [366, 75] on div "GPT-5 Mini | Format JSON | Streaming OFF" at bounding box center [211, 75] width 343 height 17
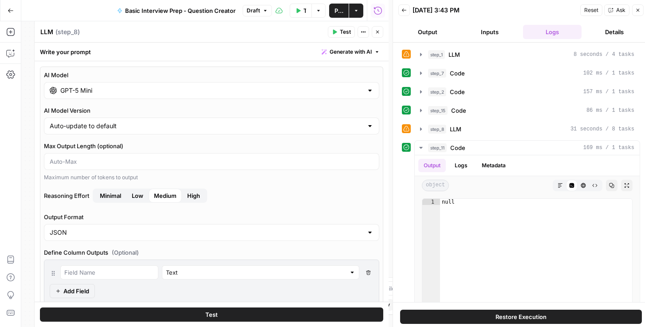
click at [377, 36] on button "Close" at bounding box center [378, 32] width 12 height 12
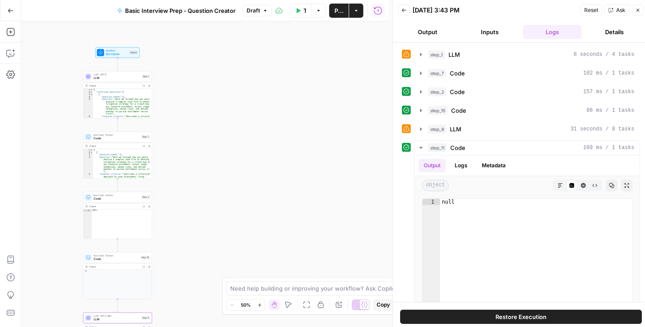
drag, startPoint x: 256, startPoint y: 133, endPoint x: 255, endPoint y: 154, distance: 21.3
click at [255, 154] on div "Workflow Set Inputs Inputs LLM · GPT-5 LLM Step 1 Output Expand Output Copy 1 2…" at bounding box center [204, 174] width 367 height 306
click at [120, 78] on span "LLM" at bounding box center [117, 78] width 47 height 4
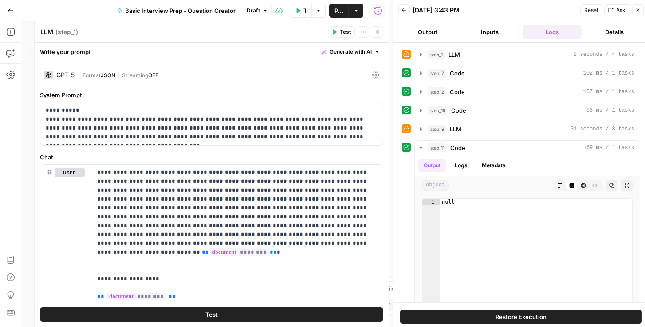
click at [373, 74] on div "GPT-5 | Format JSON | Streaming OFF" at bounding box center [211, 75] width 343 height 17
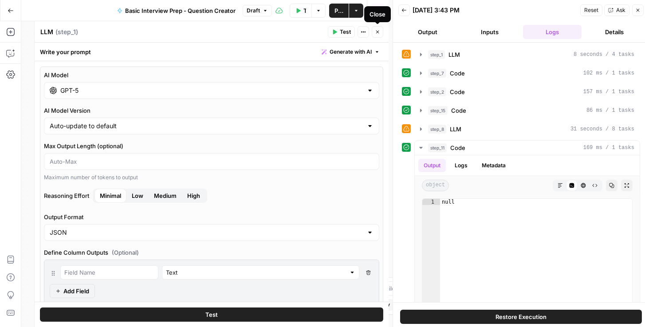
click at [380, 30] on icon "button" at bounding box center [377, 31] width 5 height 5
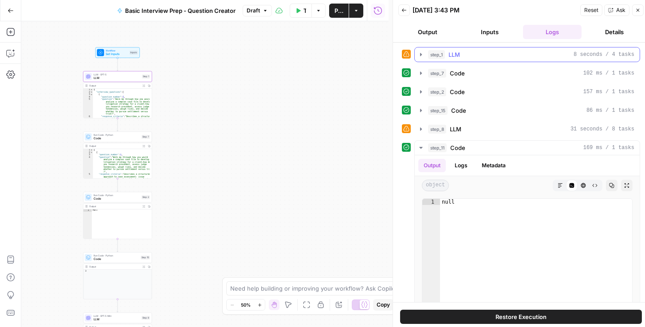
click at [421, 54] on icon "button" at bounding box center [421, 54] width 2 height 3
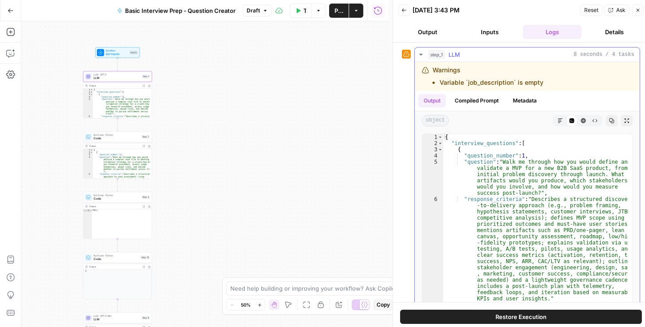
click at [535, 101] on button "Metadata" at bounding box center [524, 100] width 35 height 13
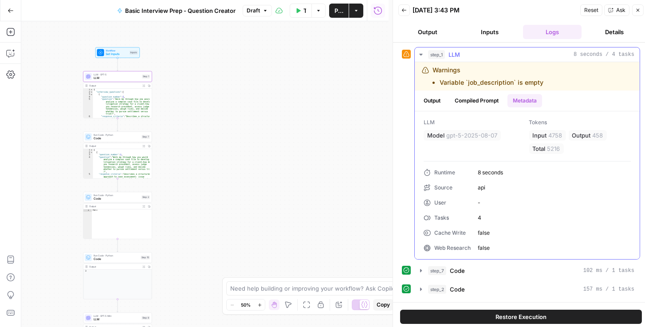
drag, startPoint x: 558, startPoint y: 148, endPoint x: 546, endPoint y: 145, distance: 11.9
click at [547, 145] on span "5216" at bounding box center [553, 148] width 13 height 9
copy span "5216"
drag, startPoint x: 419, startPoint y: 54, endPoint x: 420, endPoint y: 61, distance: 7.7
click at [419, 54] on icon "button" at bounding box center [420, 55] width 3 height 2
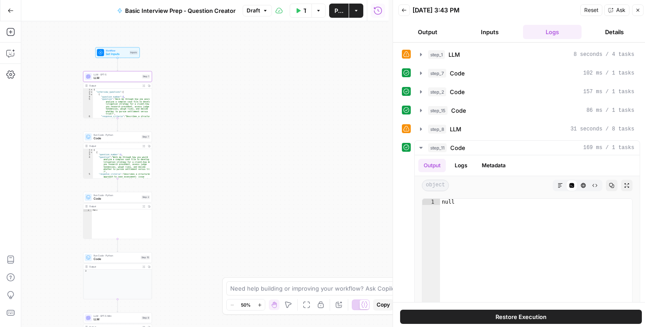
click at [419, 130] on icon "button" at bounding box center [420, 129] width 7 height 7
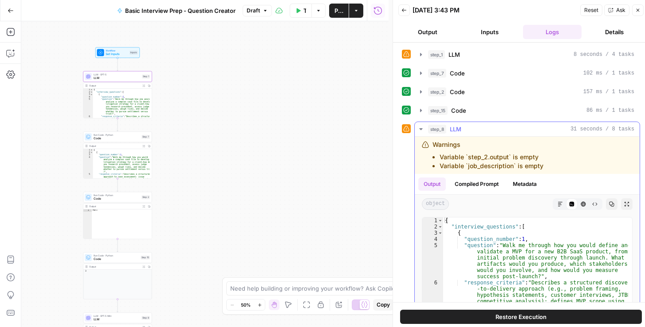
click at [529, 179] on button "Metadata" at bounding box center [524, 183] width 35 height 13
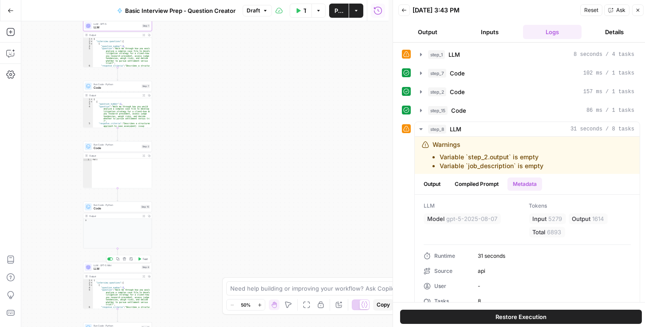
click at [118, 267] on span "LLM" at bounding box center [117, 269] width 46 height 4
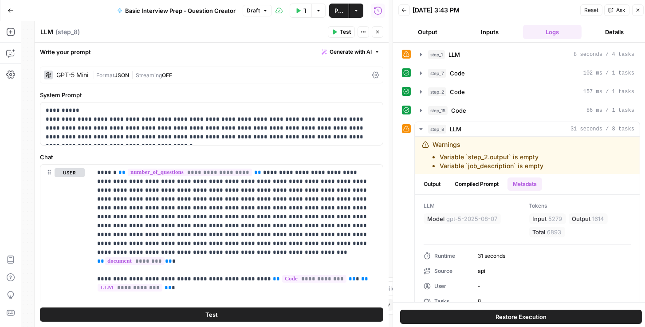
click at [308, 79] on div "GPT-5 Mini | Format JSON | Streaming OFF" at bounding box center [211, 75] width 343 height 17
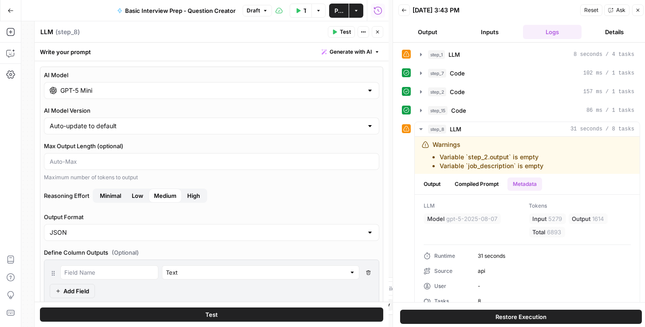
click at [181, 97] on div "GPT-5 Mini" at bounding box center [211, 90] width 335 height 17
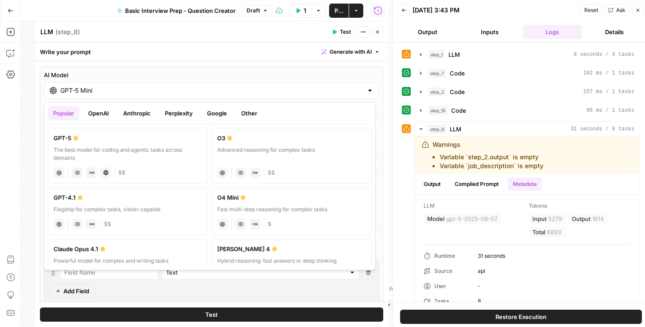
click at [116, 139] on div "GPT-5" at bounding box center [128, 138] width 149 height 9
type input "GPT-5"
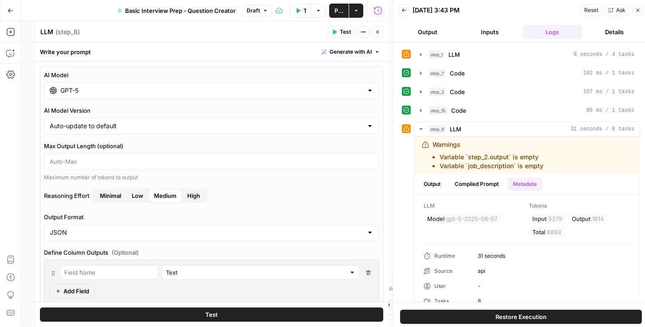
click at [114, 195] on span "Minimal" at bounding box center [110, 195] width 21 height 9
click at [344, 7] on button "Publish" at bounding box center [339, 11] width 20 height 14
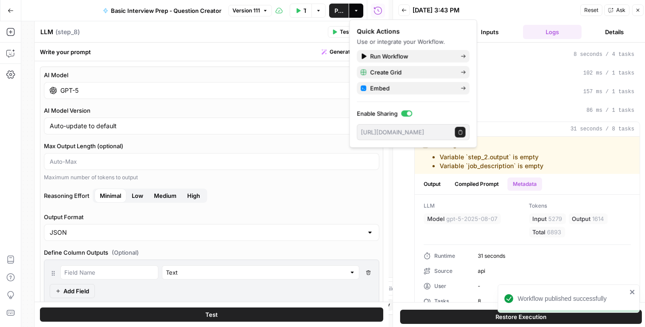
click at [277, 38] on header "LLM LLM ( step_8 ) Test Actions Close" at bounding box center [212, 31] width 354 height 21
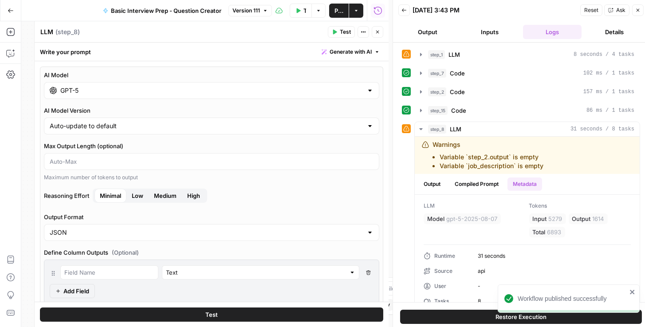
click at [380, 31] on icon "button" at bounding box center [377, 31] width 5 height 5
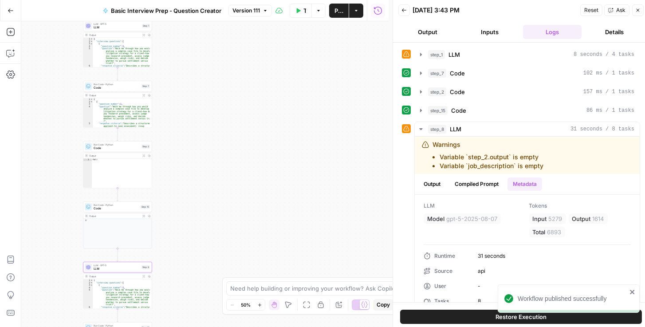
click at [640, 10] on icon "button" at bounding box center [637, 10] width 5 height 5
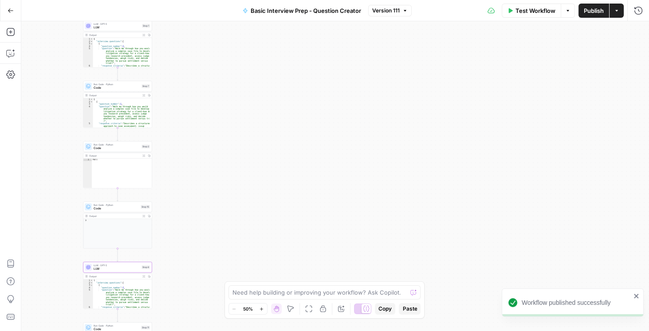
click at [594, 16] on button "Publish" at bounding box center [593, 11] width 31 height 14
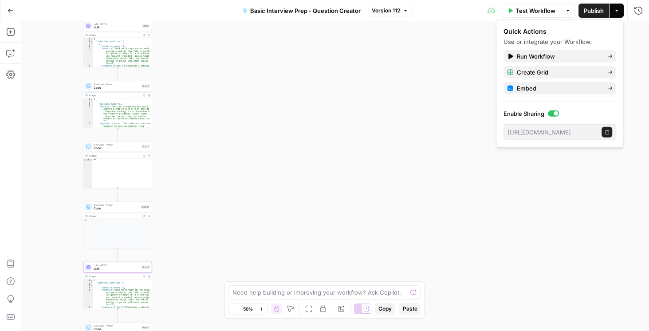
click at [383, 15] on button "Version 112" at bounding box center [390, 11] width 44 height 12
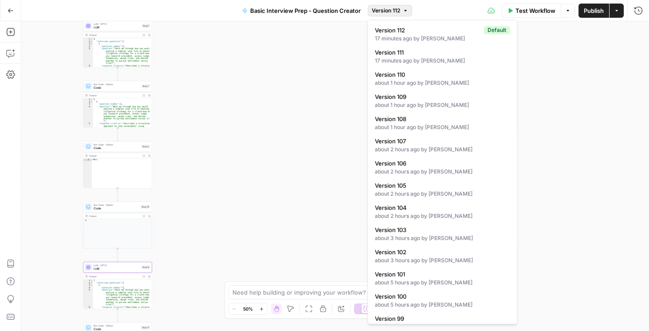
click at [223, 64] on div "Workflow Set Inputs Inputs LLM · GPT-5 LLM Step 1 Output Expand Output Copy 1 2…" at bounding box center [335, 176] width 628 height 310
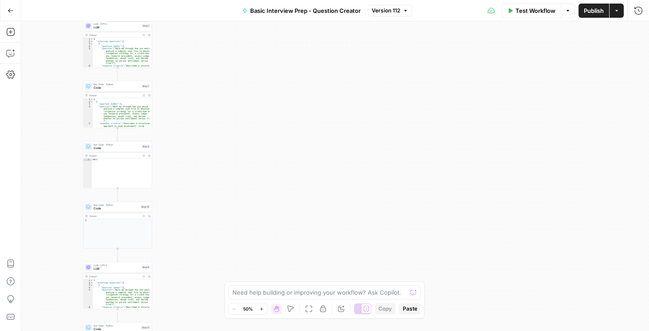
click at [115, 24] on span "LLM · GPT-5" at bounding box center [117, 24] width 47 height 4
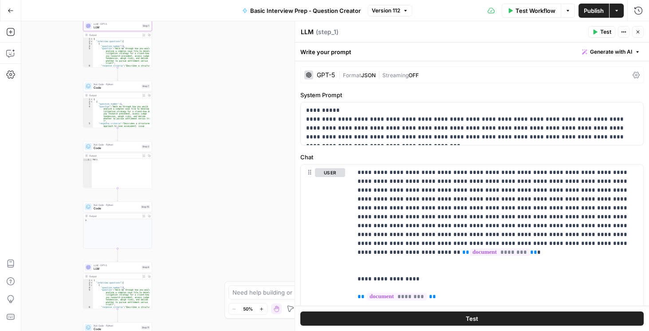
click at [634, 73] on icon at bounding box center [636, 75] width 7 height 7
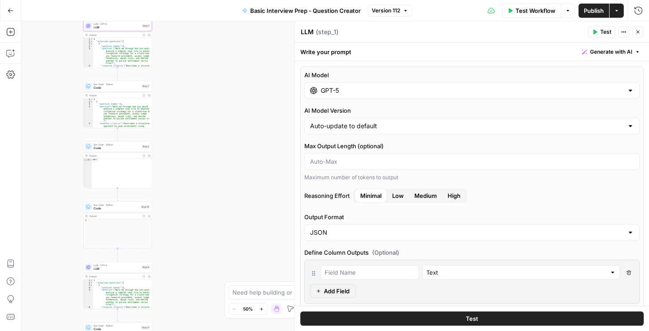
click at [575, 97] on div "GPT-5" at bounding box center [471, 90] width 335 height 17
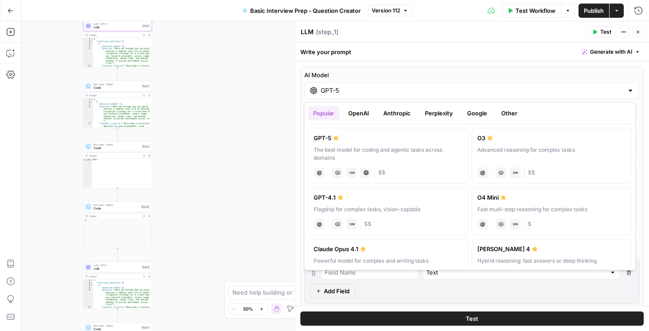
click at [481, 113] on button "Google" at bounding box center [477, 113] width 31 height 14
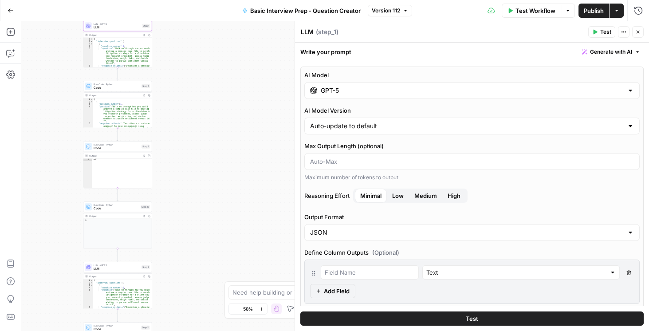
click at [267, 146] on div "Workflow Set Inputs Inputs LLM · GPT-5 LLM Step 1 Output Expand Output Copy 1 2…" at bounding box center [335, 176] width 628 height 310
click at [591, 9] on span "Publish" at bounding box center [594, 10] width 20 height 9
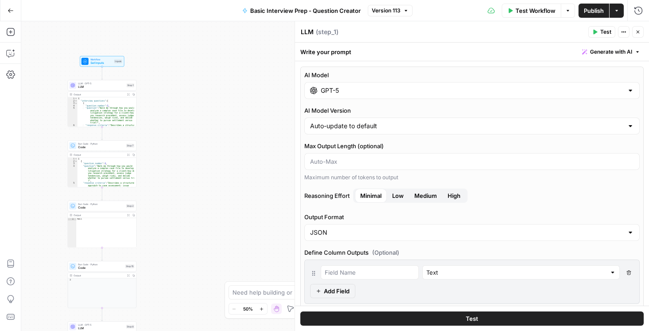
drag, startPoint x: 245, startPoint y: 104, endPoint x: 234, endPoint y: 161, distance: 58.4
click at [230, 164] on div "Workflow Set Inputs Inputs LLM · GPT-5 LLM Step 1 Output Expand Output Copy 1 2…" at bounding box center [335, 176] width 628 height 310
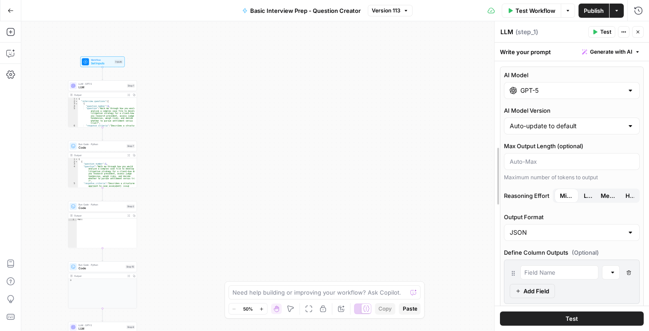
drag, startPoint x: 295, startPoint y: 218, endPoint x: 495, endPoint y: 222, distance: 199.6
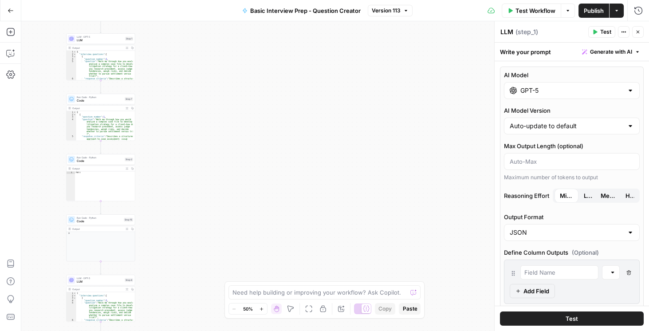
drag, startPoint x: 172, startPoint y: 247, endPoint x: 155, endPoint y: 211, distance: 39.3
click at [172, 172] on div "Workflow Set Inputs Inputs LLM · GPT-5 LLM Step 1 Output Expand Output Copy 1 2…" at bounding box center [335, 176] width 628 height 310
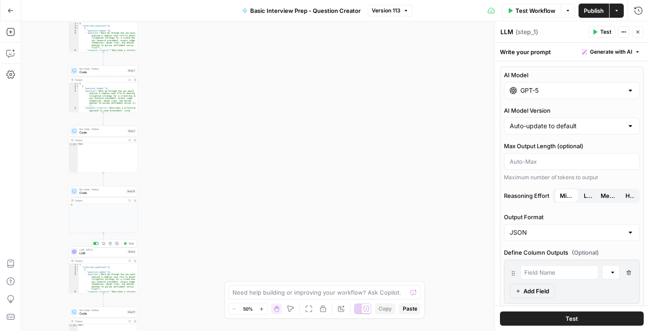
click at [88, 251] on span "LLM" at bounding box center [102, 253] width 46 height 4
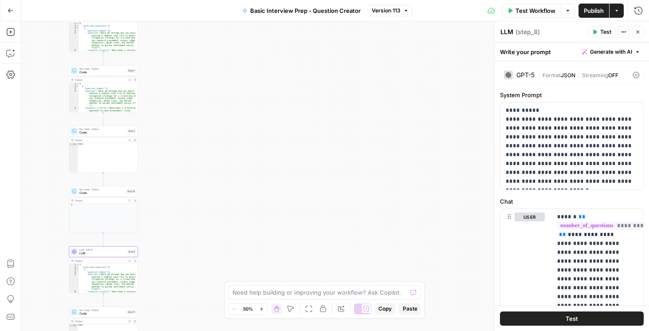
click at [633, 72] on icon at bounding box center [636, 74] width 7 height 7
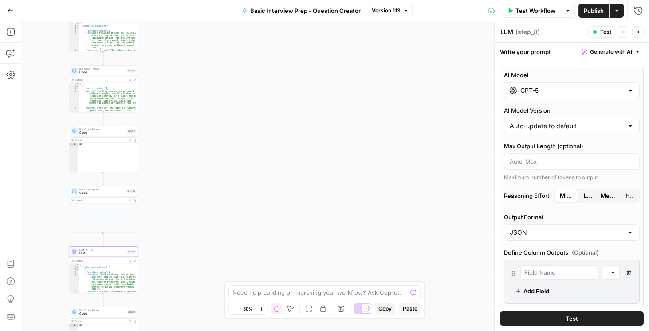
click at [587, 89] on input "GPT-5" at bounding box center [571, 90] width 103 height 9
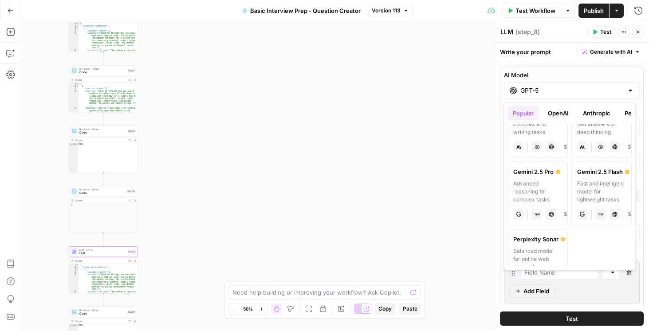
scroll to position [177, 0]
click at [532, 175] on label "Gemini 2.5 Pro Advanced reasoning for complex tasks gemini JSON Mode Live Web R…" at bounding box center [537, 193] width 60 height 64
type input "Gemini 2.5 Pro"
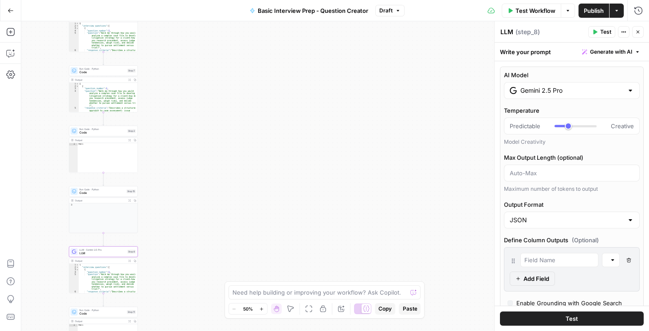
click at [588, 10] on span "Publish" at bounding box center [594, 10] width 20 height 9
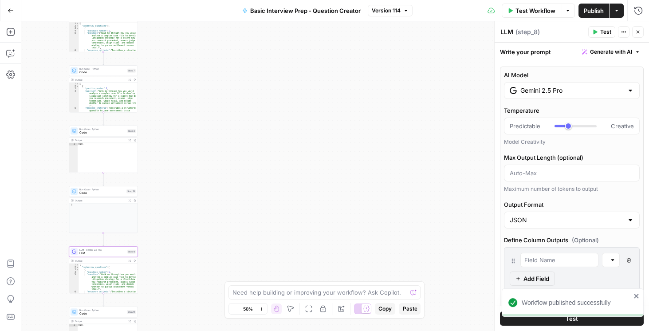
click at [640, 31] on icon "button" at bounding box center [637, 31] width 5 height 5
type input "***"
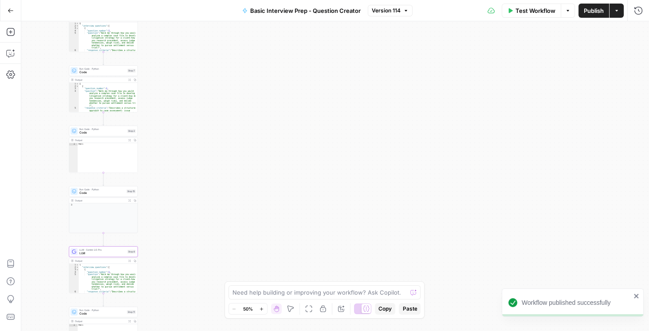
click at [595, 7] on span "Publish" at bounding box center [594, 10] width 20 height 9
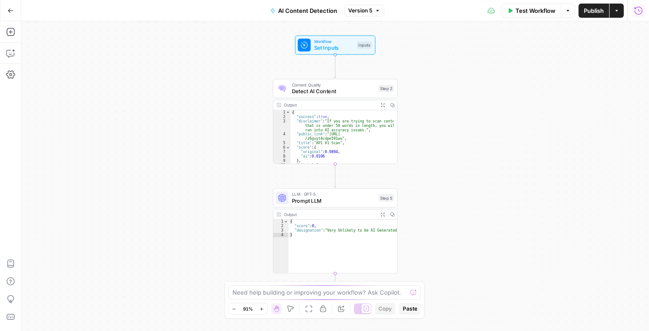
click at [635, 12] on icon "button" at bounding box center [638, 10] width 9 height 9
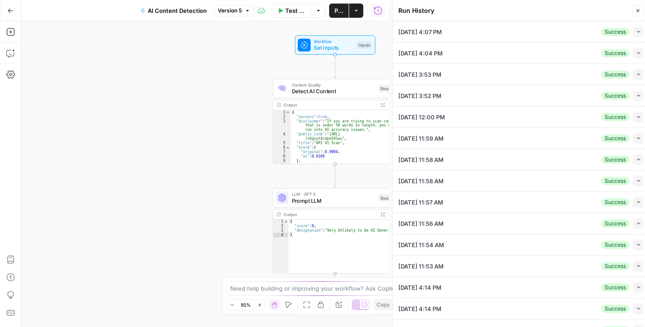
click at [633, 30] on button "Collapse" at bounding box center [638, 32] width 11 height 11
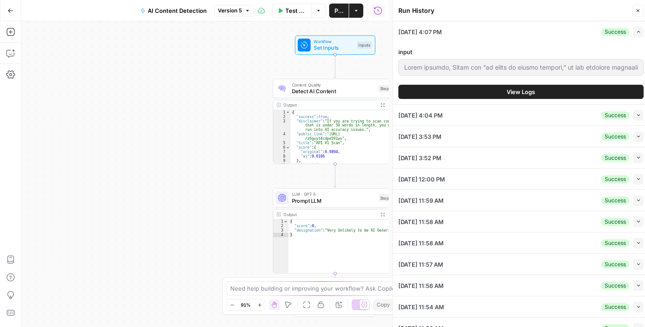
click at [464, 94] on button "View Logs" at bounding box center [520, 92] width 245 height 14
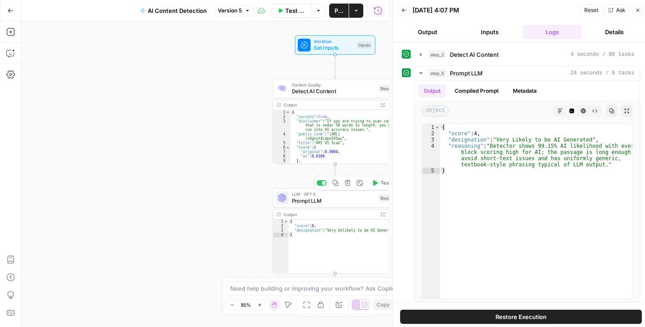
click at [330, 198] on span "Prompt LLM" at bounding box center [334, 200] width 84 height 8
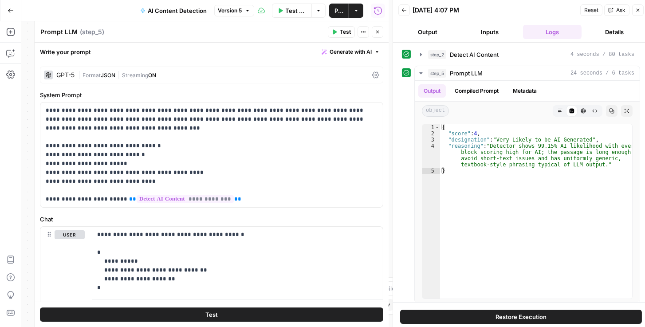
click at [374, 73] on icon at bounding box center [375, 75] width 7 height 7
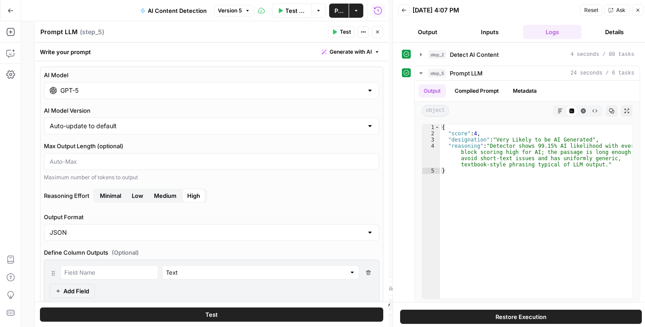
click at [206, 98] on div "GPT-5" at bounding box center [211, 90] width 335 height 17
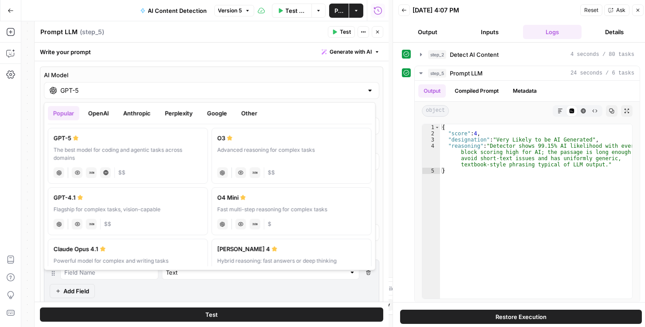
click at [105, 116] on button "OpenAI" at bounding box center [98, 113] width 31 height 14
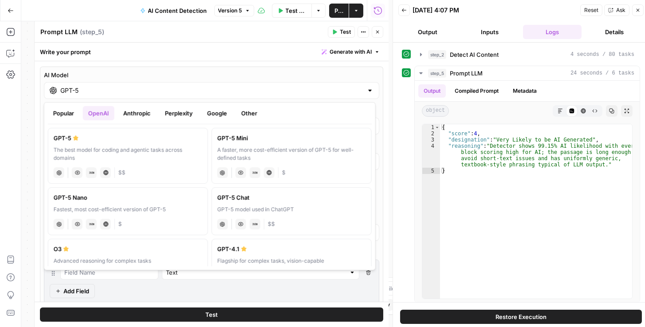
click at [241, 136] on div "GPT-5 Mini" at bounding box center [291, 138] width 149 height 9
click at [237, 148] on div "A faster, more cost-efficient version of GPT-5 for well-defined tasks" at bounding box center [291, 154] width 149 height 16
type input "GPT-5 Mini"
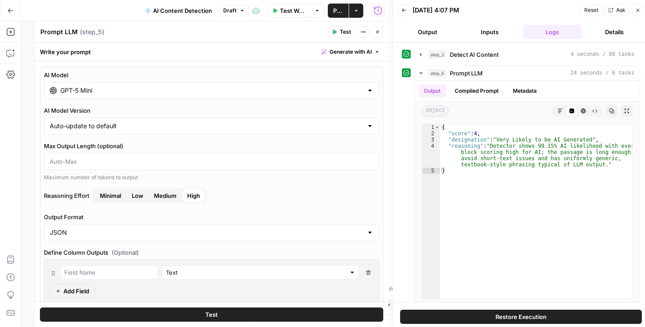
click at [339, 10] on span "Publish" at bounding box center [338, 10] width 10 height 9
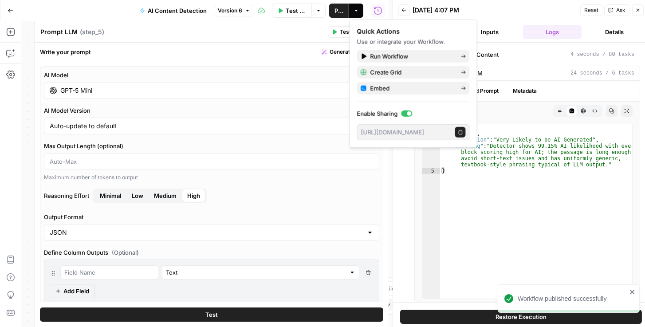
click at [508, 26] on button "Inputs" at bounding box center [489, 32] width 59 height 14
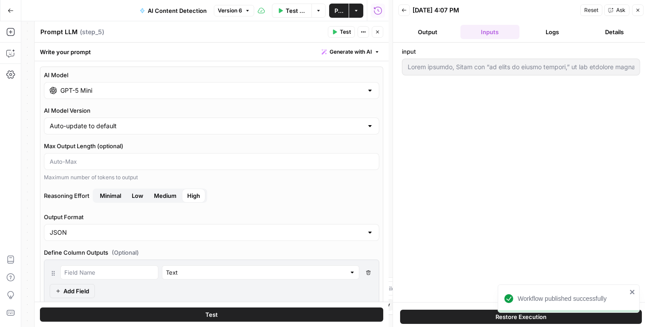
click at [373, 35] on button "Close" at bounding box center [378, 32] width 12 height 12
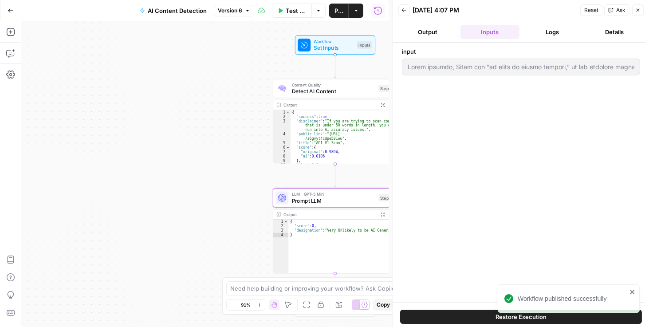
click at [641, 12] on button "Close" at bounding box center [638, 10] width 12 height 12
type input "Stare decisis, Latin for “to stand by things decided,” is the judicial doctrine…"
